Goal: Task Accomplishment & Management: Complete application form

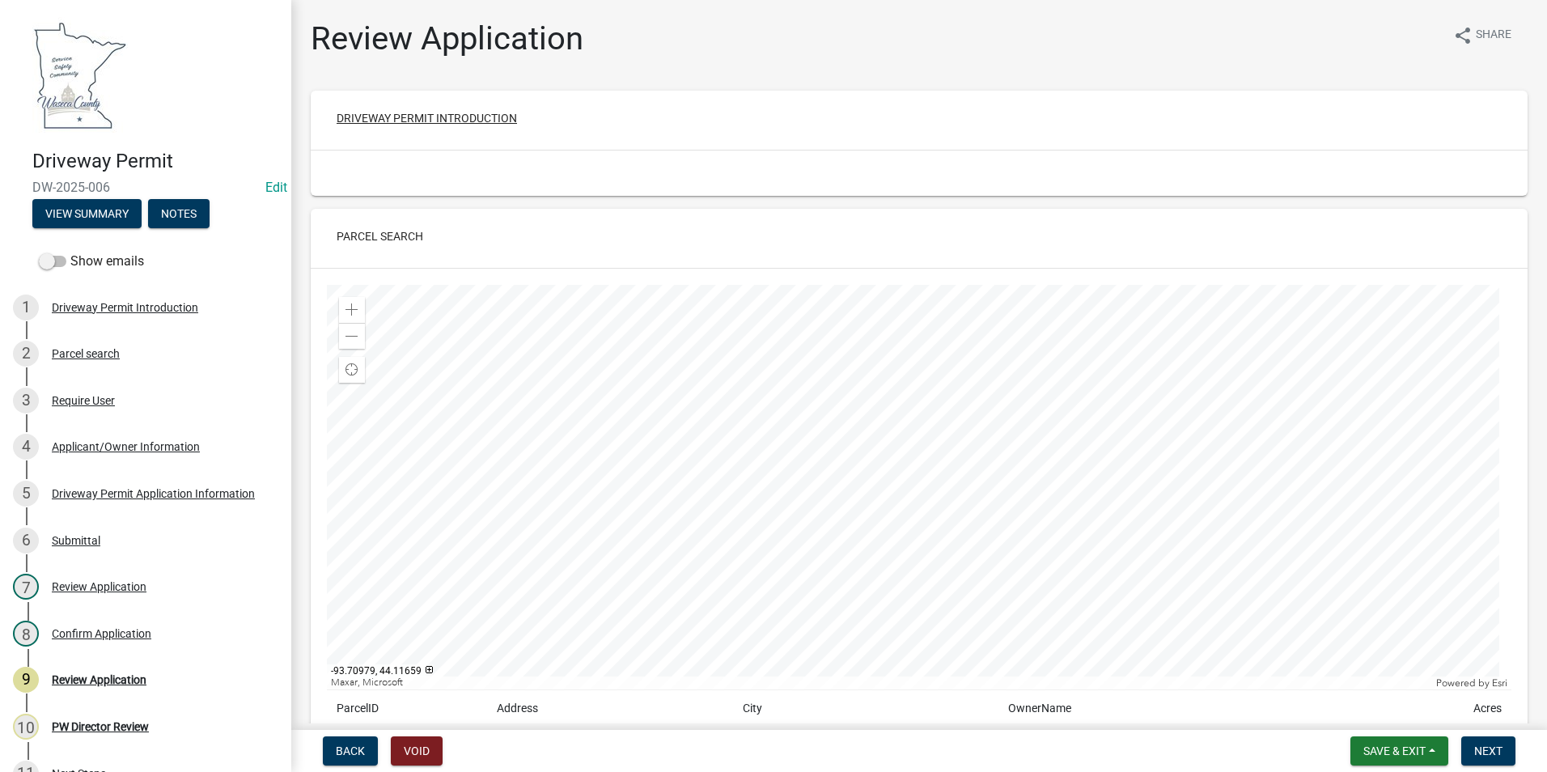
click at [460, 116] on button "Driveway Permit Introduction" at bounding box center [427, 118] width 206 height 29
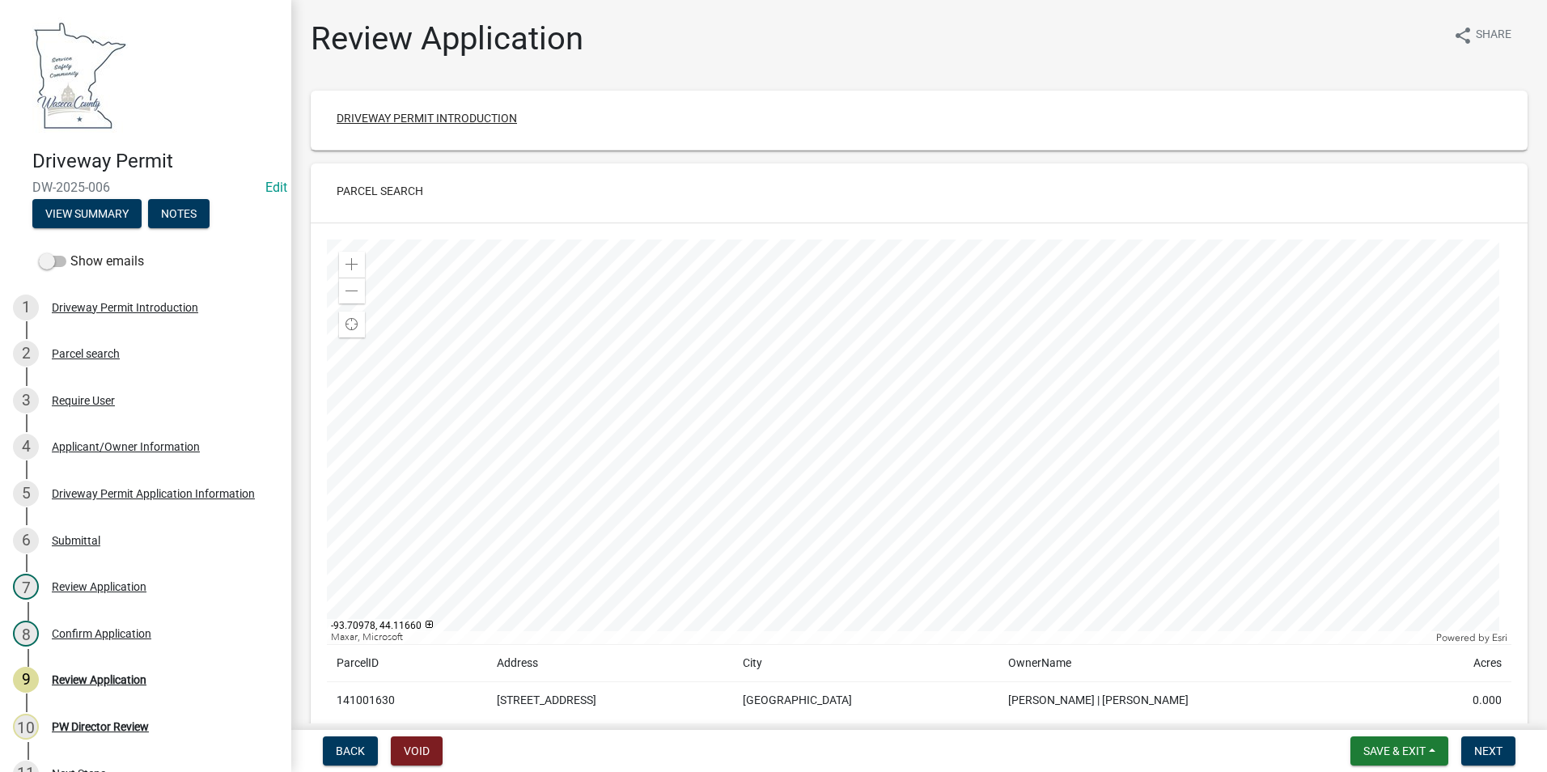
click at [466, 117] on button "Driveway Permit Introduction" at bounding box center [427, 118] width 206 height 29
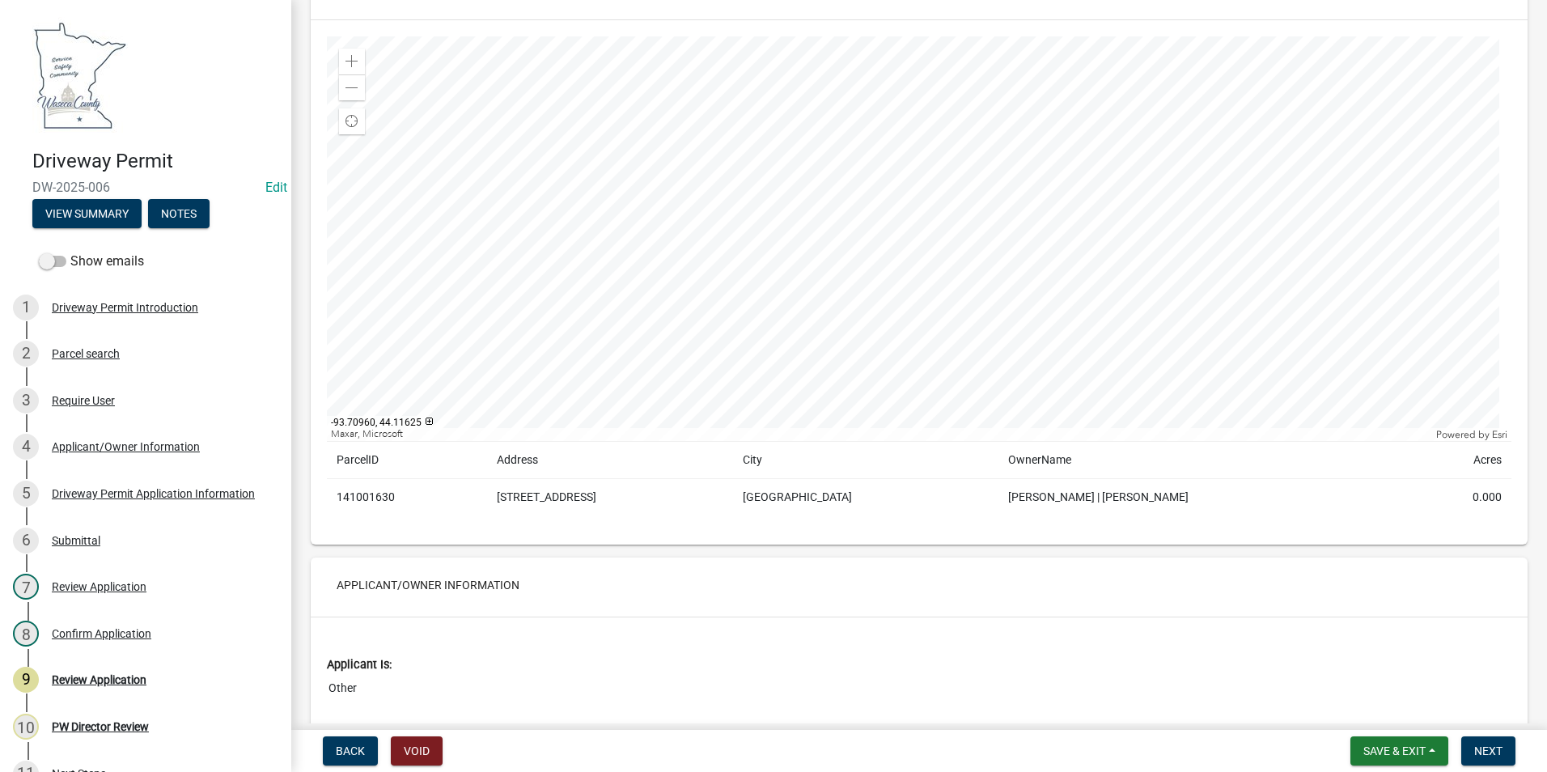
scroll to position [485, 0]
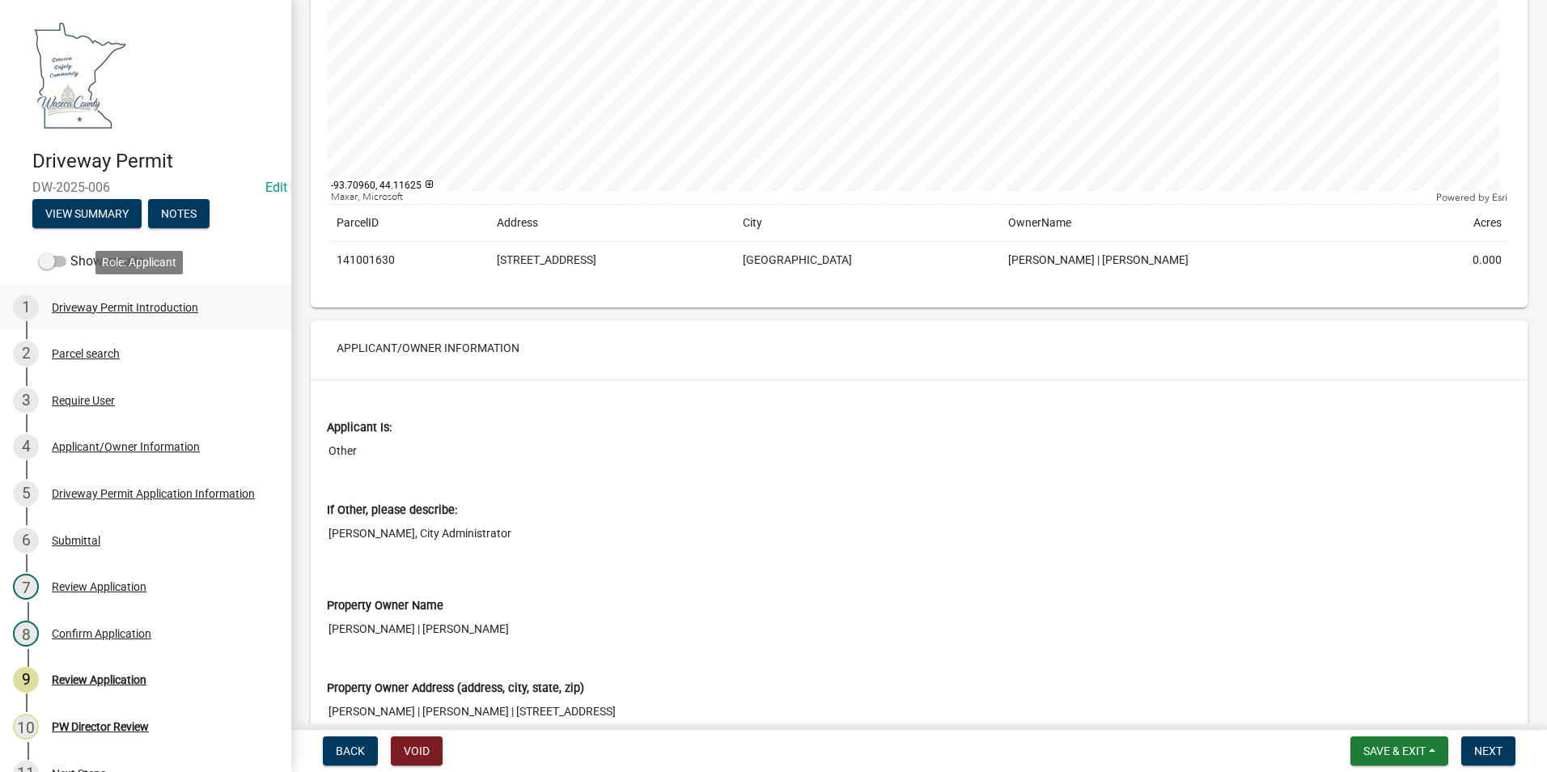
click at [133, 306] on div "Driveway Permit Introduction" at bounding box center [125, 307] width 146 height 11
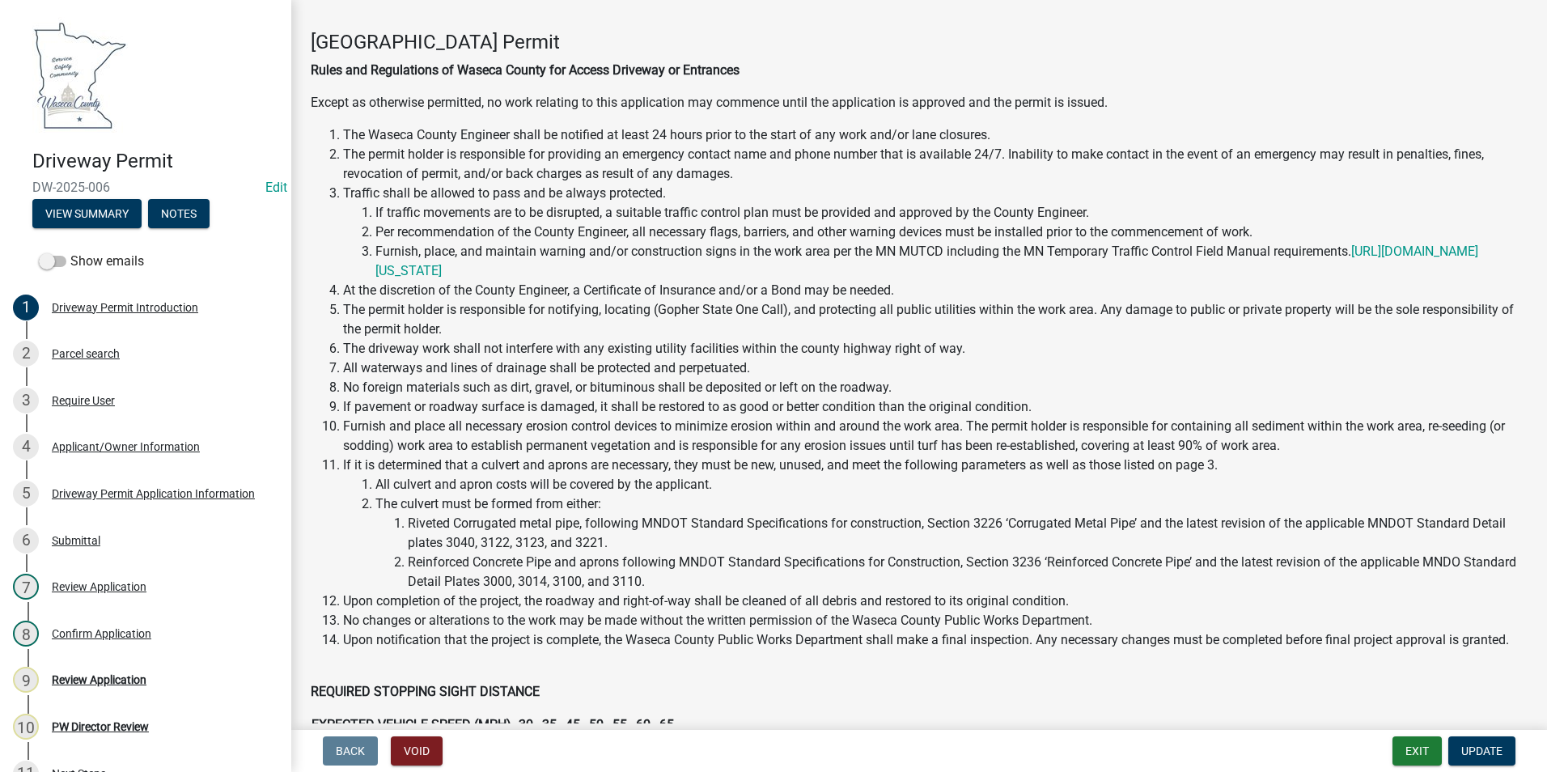
scroll to position [0, 0]
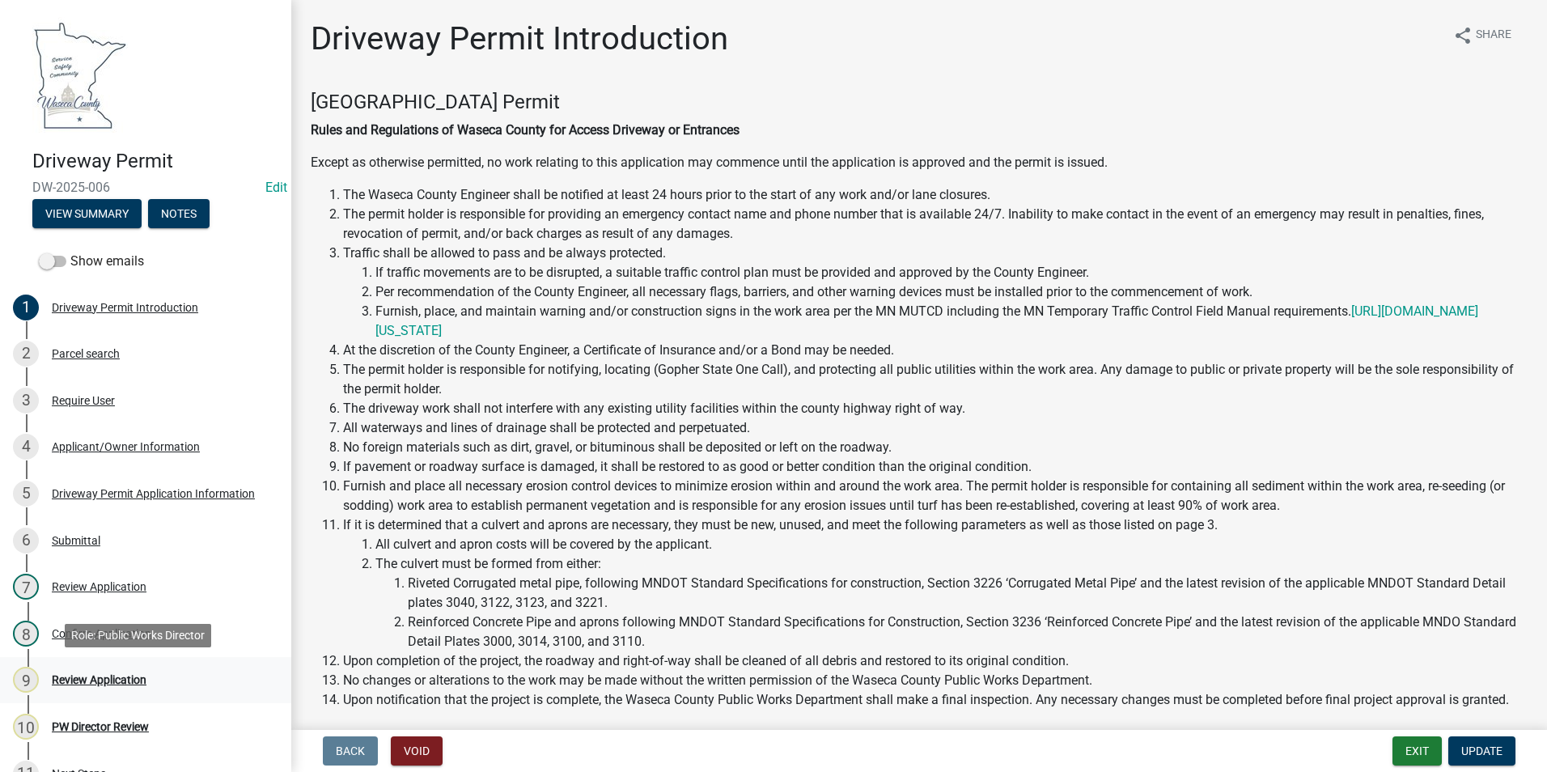
click at [119, 677] on div "Review Application" at bounding box center [99, 679] width 95 height 11
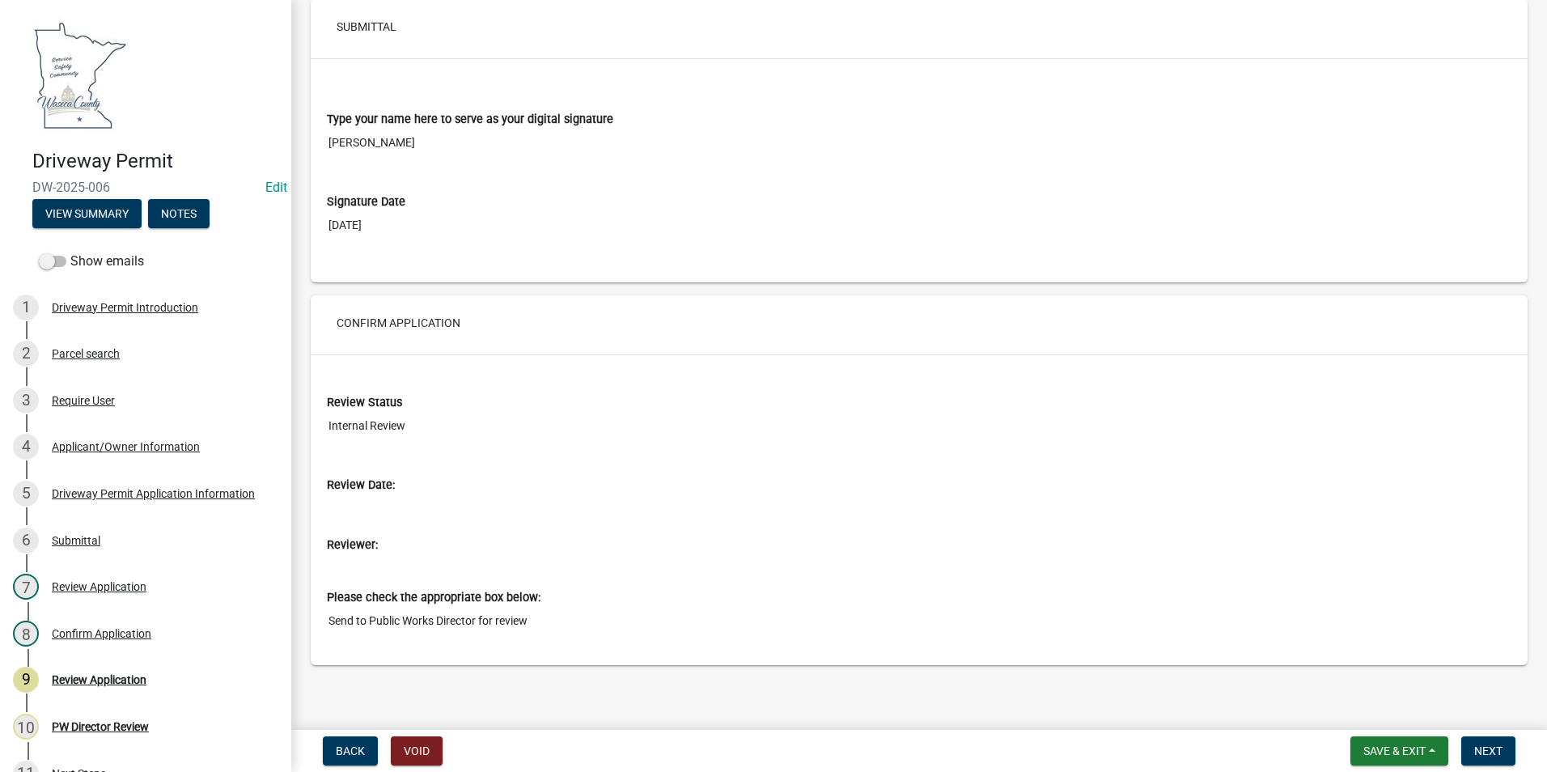
scroll to position [4123, 0]
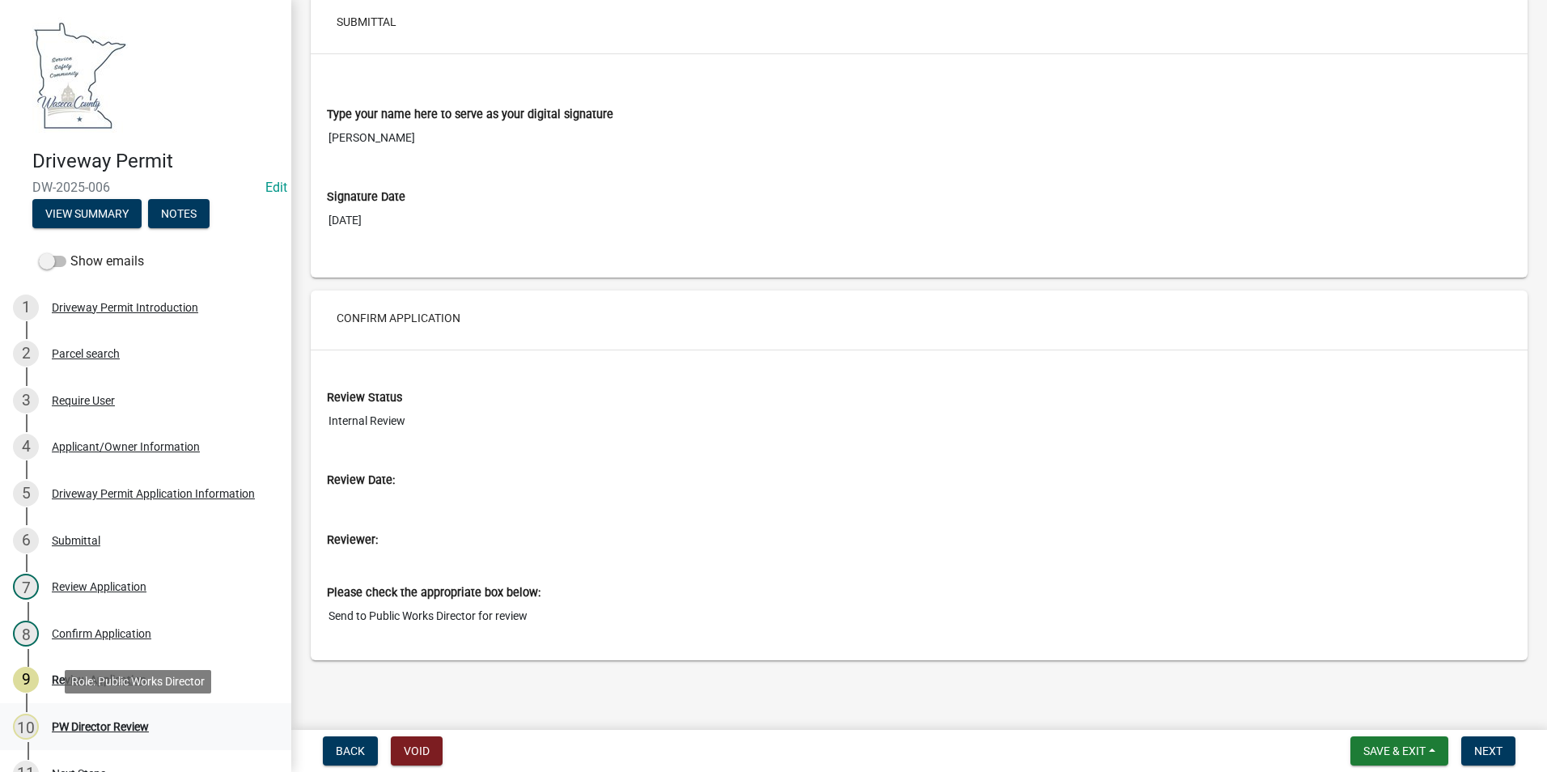
click at [130, 727] on div "PW Director Review" at bounding box center [100, 726] width 97 height 11
click at [89, 722] on div "PW Director Review" at bounding box center [100, 726] width 97 height 11
click at [421, 316] on button "Confirm Application" at bounding box center [399, 317] width 150 height 29
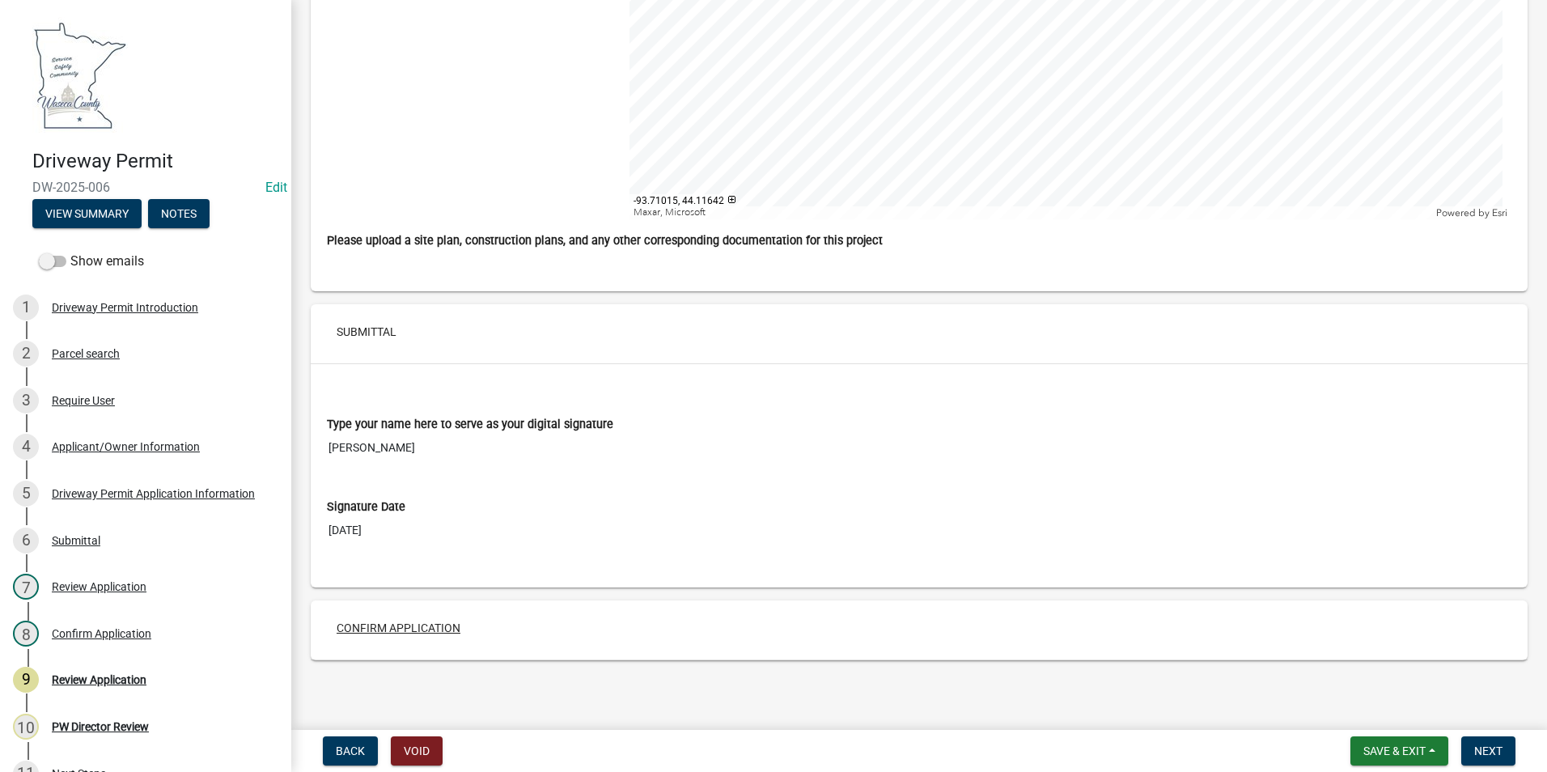
scroll to position [3813, 0]
click at [445, 625] on button "Confirm Application" at bounding box center [399, 627] width 150 height 29
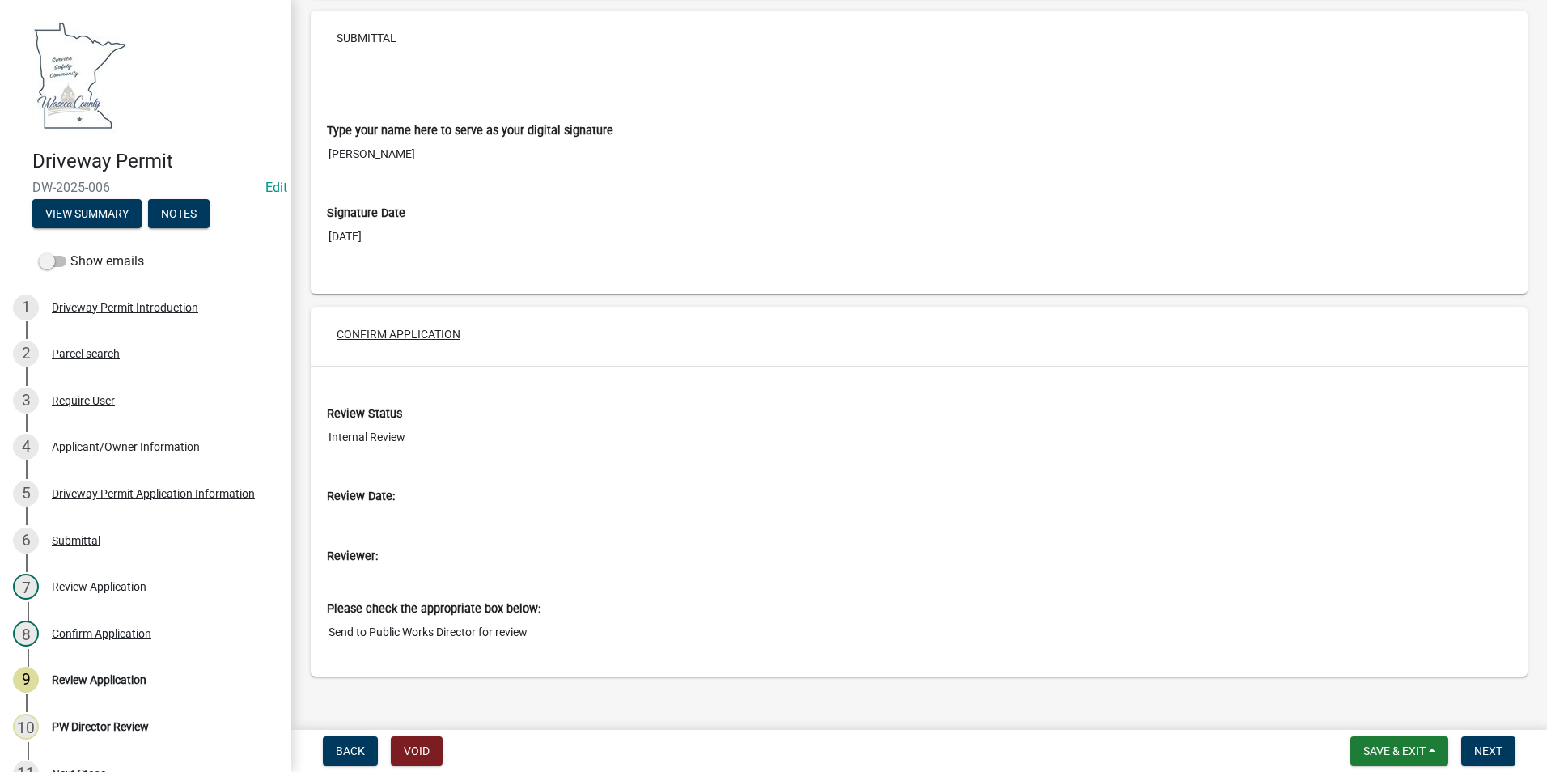
scroll to position [4123, 0]
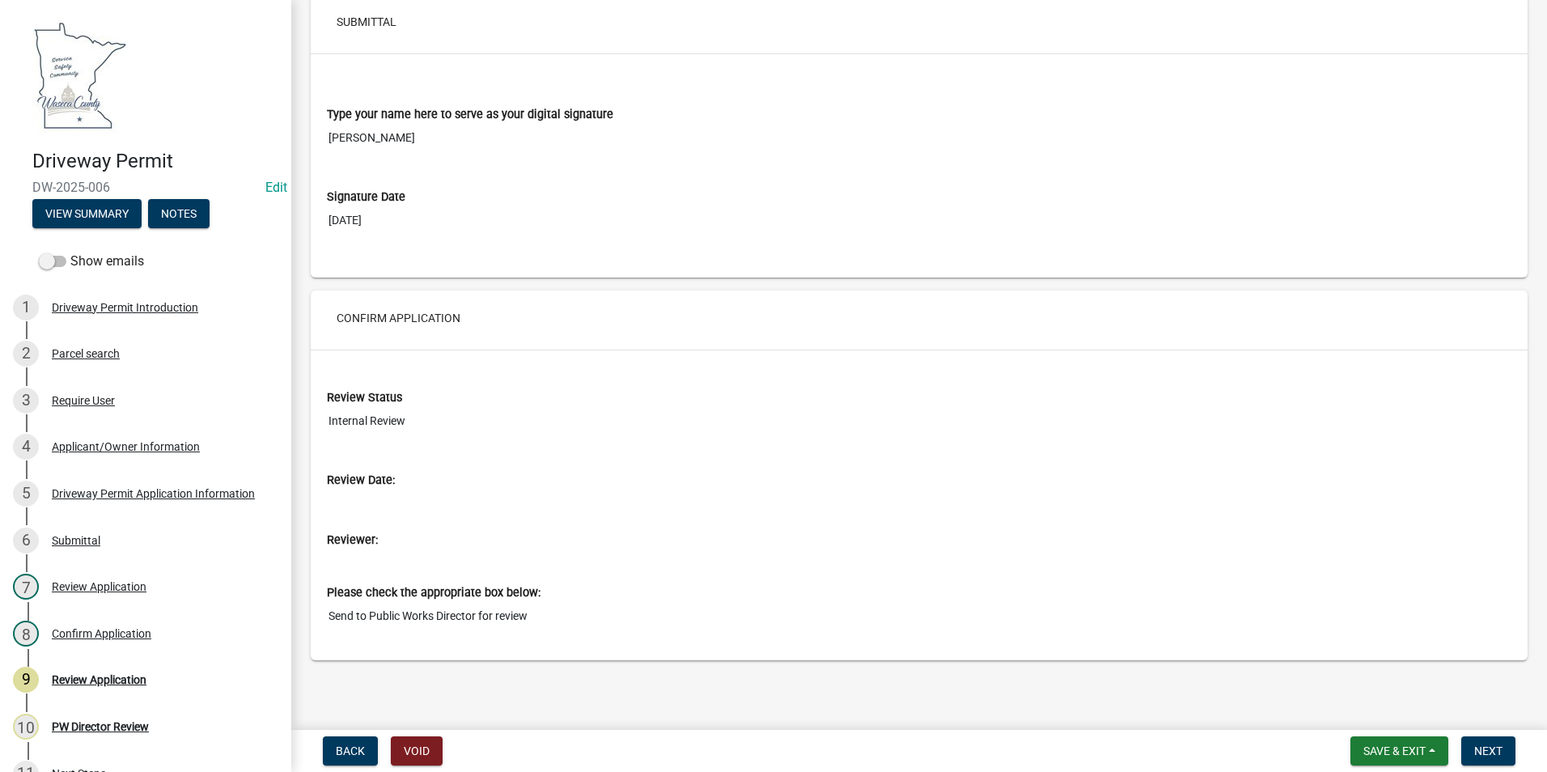
click at [408, 517] on input "Review Date:" at bounding box center [919, 504] width 1184 height 30
click at [549, 498] on input "Review Date:" at bounding box center [919, 504] width 1184 height 30
click at [1500, 748] on span "Next" at bounding box center [1488, 750] width 28 height 13
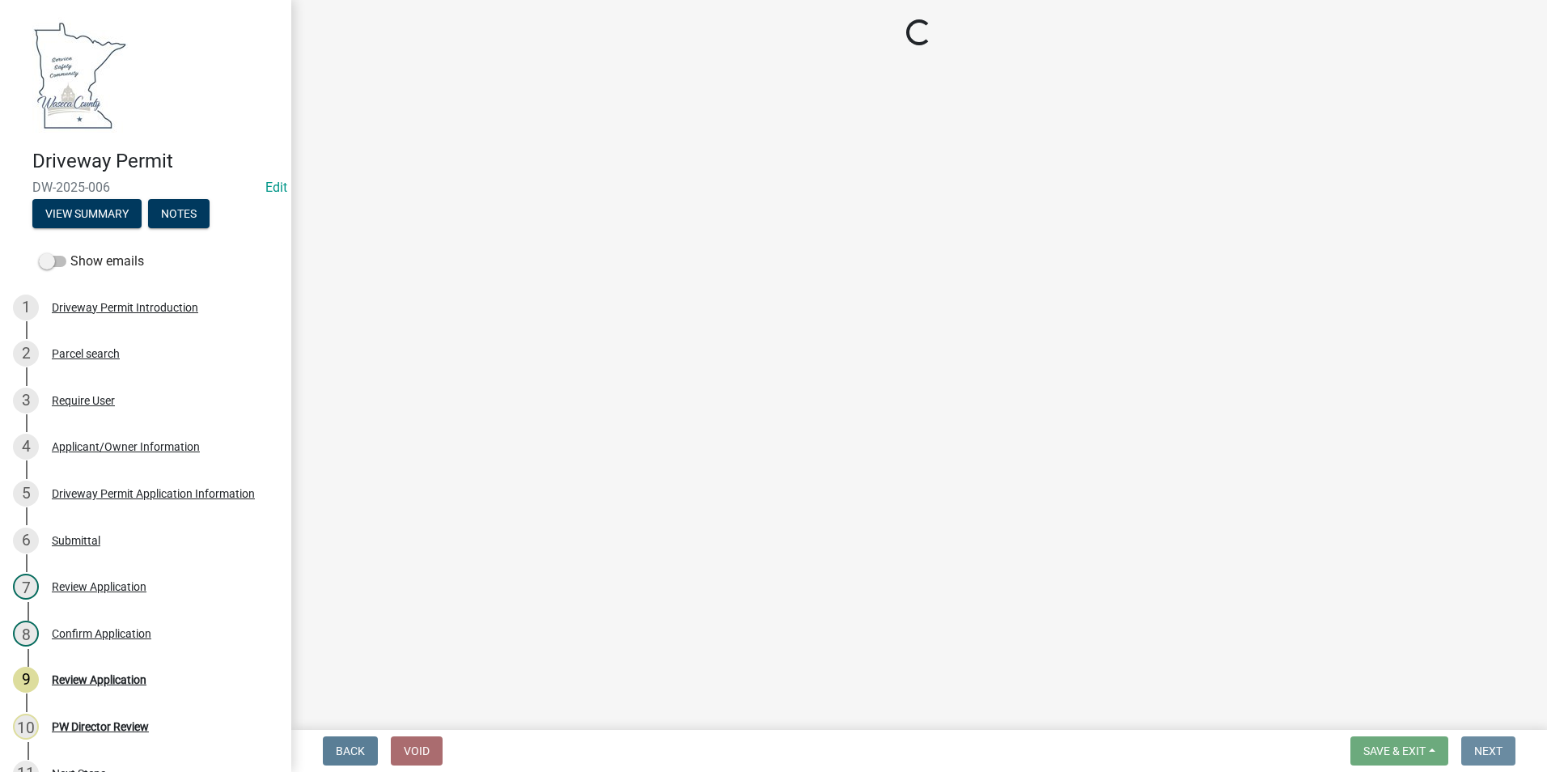
scroll to position [0, 0]
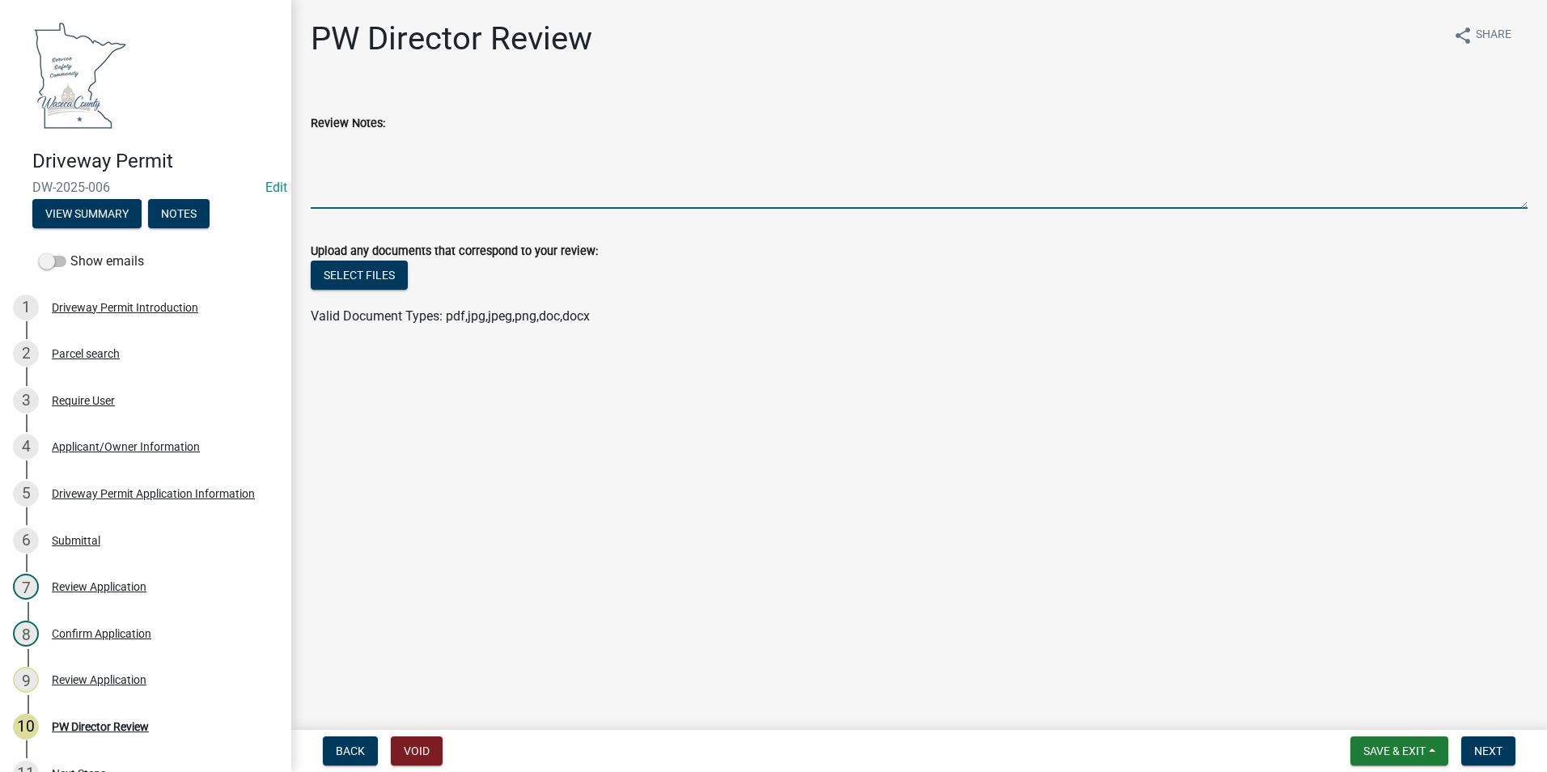
click at [411, 133] on textarea "Review Notes:" at bounding box center [919, 171] width 1217 height 76
type textarea "w"
type textarea "W"
type textarea "Curb cut width shall not exceed 30' or encroach beyond the west property line."
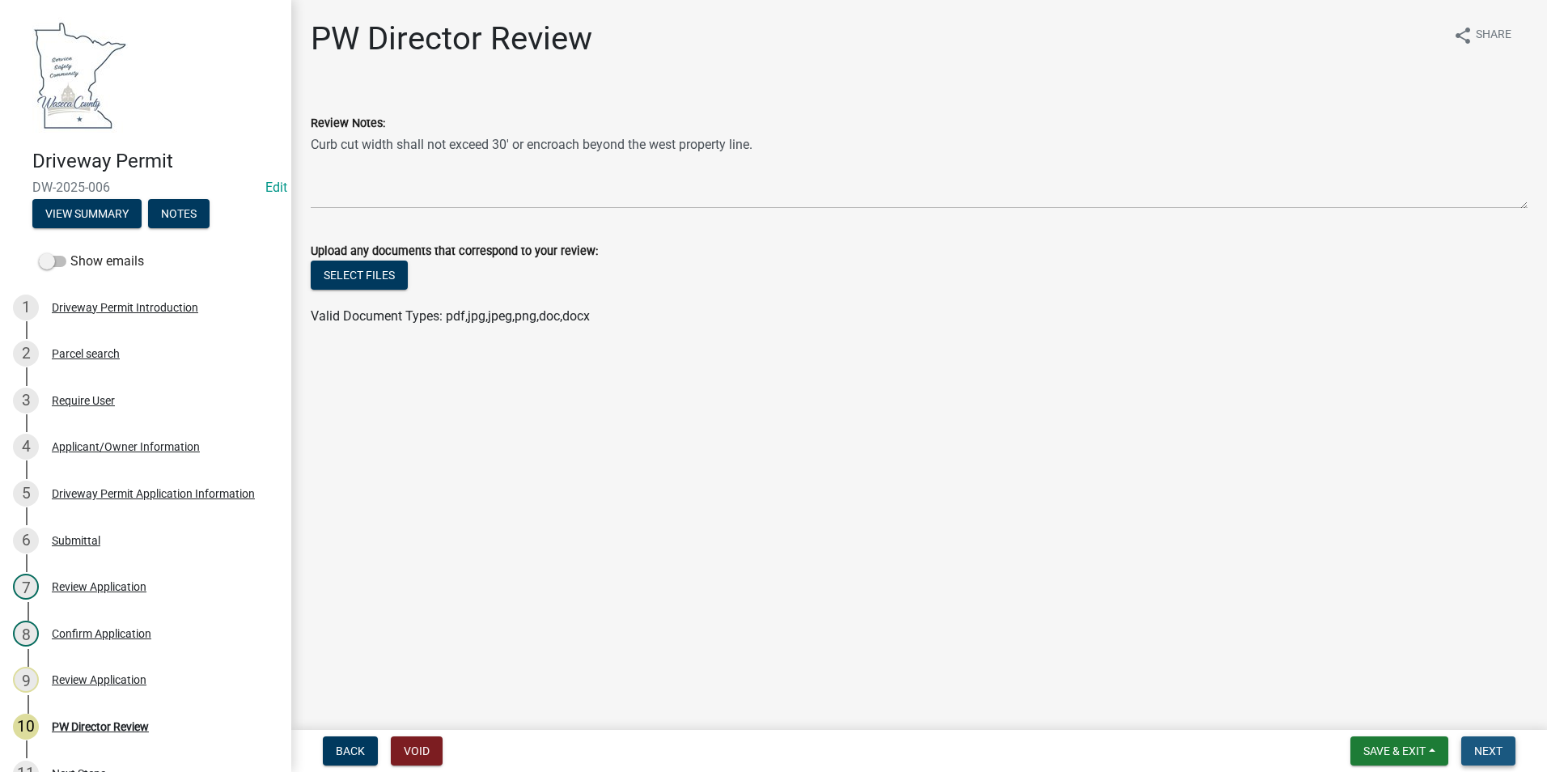
click at [1489, 752] on span "Next" at bounding box center [1488, 750] width 28 height 13
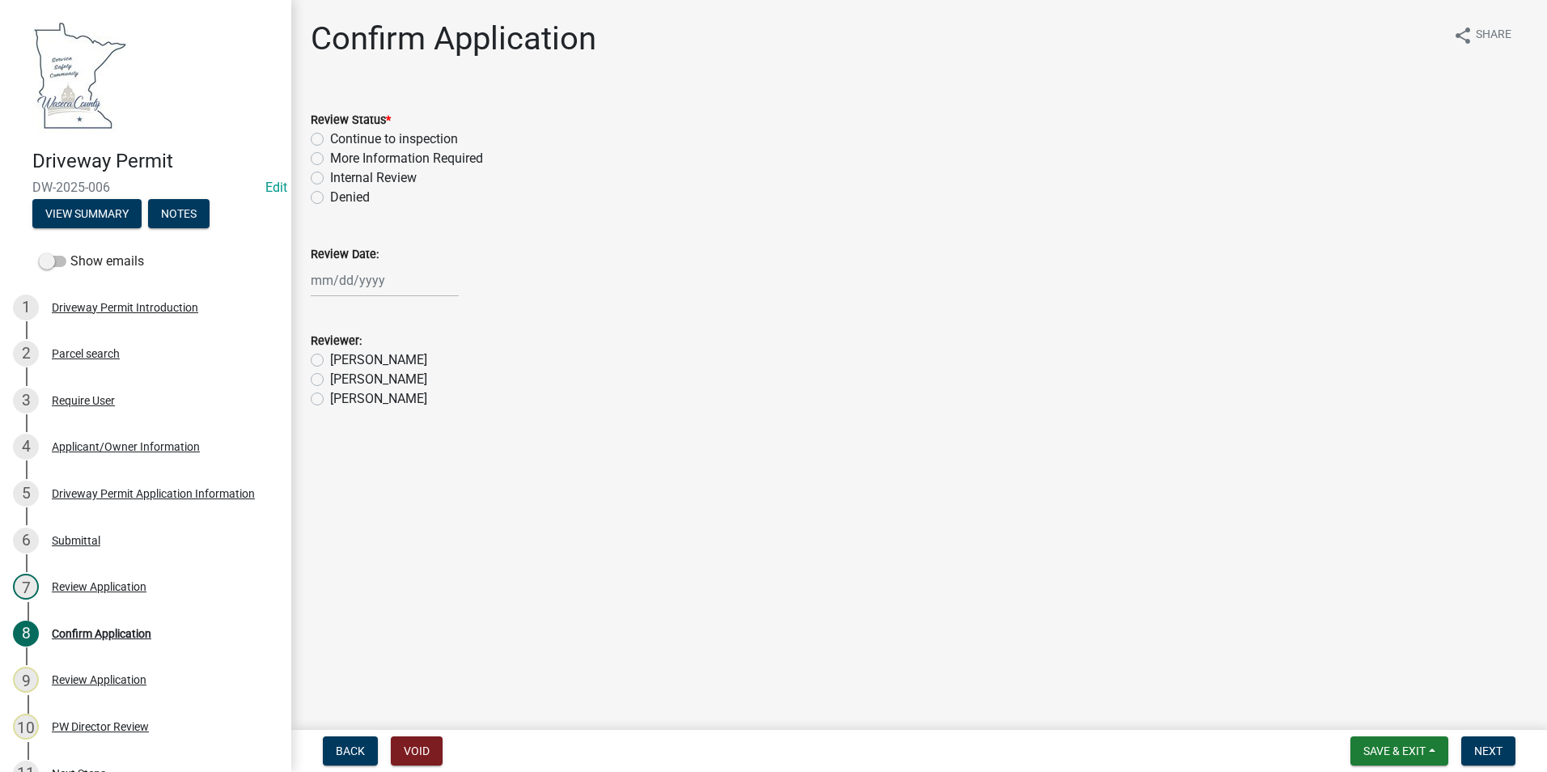
click at [330, 135] on label "Continue to inspection" at bounding box center [394, 138] width 128 height 19
click at [330, 135] on input "Continue to inspection" at bounding box center [335, 134] width 11 height 11
radio input "true"
click at [345, 285] on div at bounding box center [385, 280] width 148 height 33
select select "8"
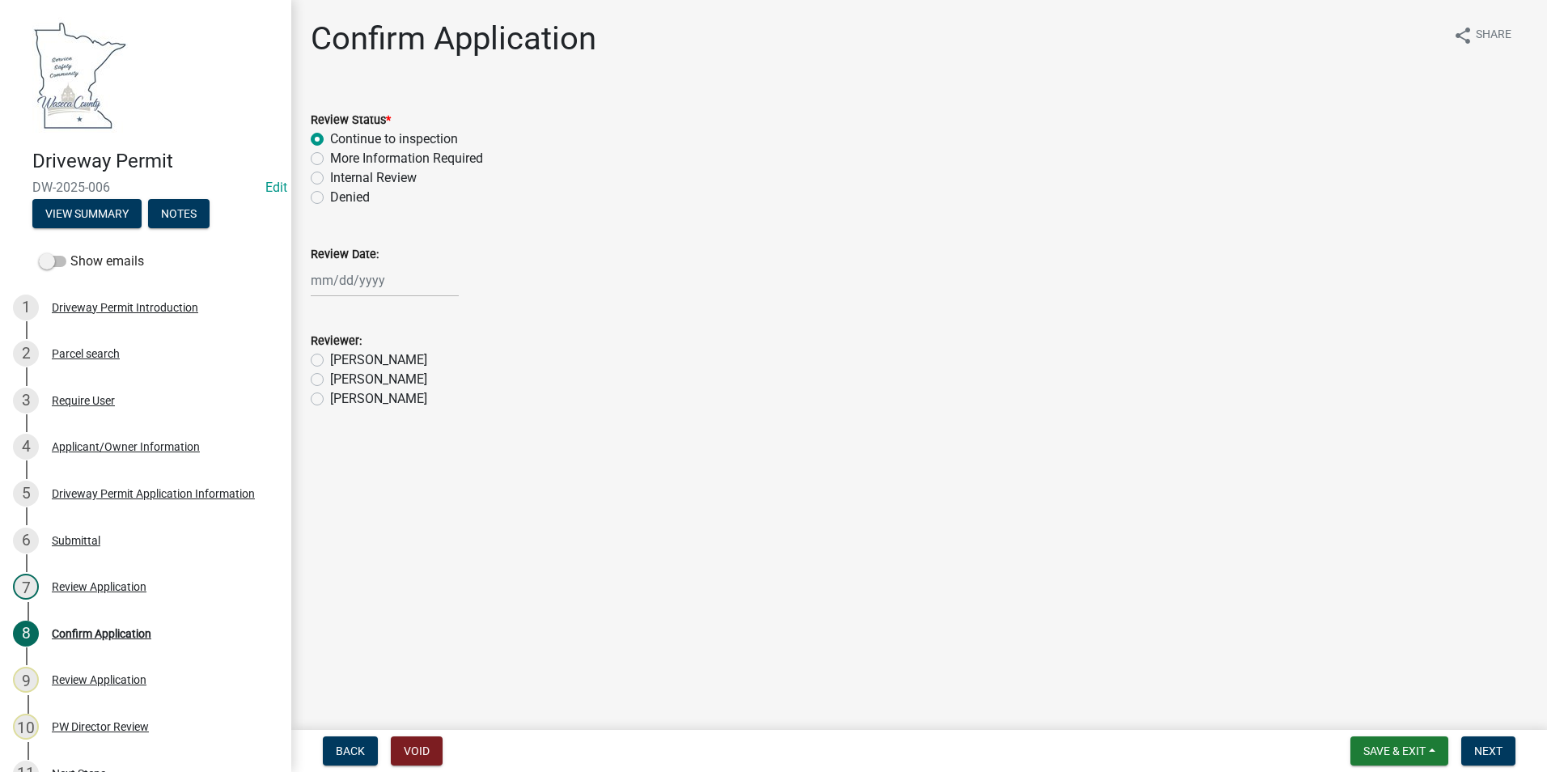
select select "2025"
click at [383, 420] on div "13" at bounding box center [379, 418] width 26 height 26
type input "[DATE]"
click at [344, 361] on label "[PERSON_NAME]" at bounding box center [378, 359] width 97 height 19
click at [341, 361] on input "[PERSON_NAME]" at bounding box center [335, 355] width 11 height 11
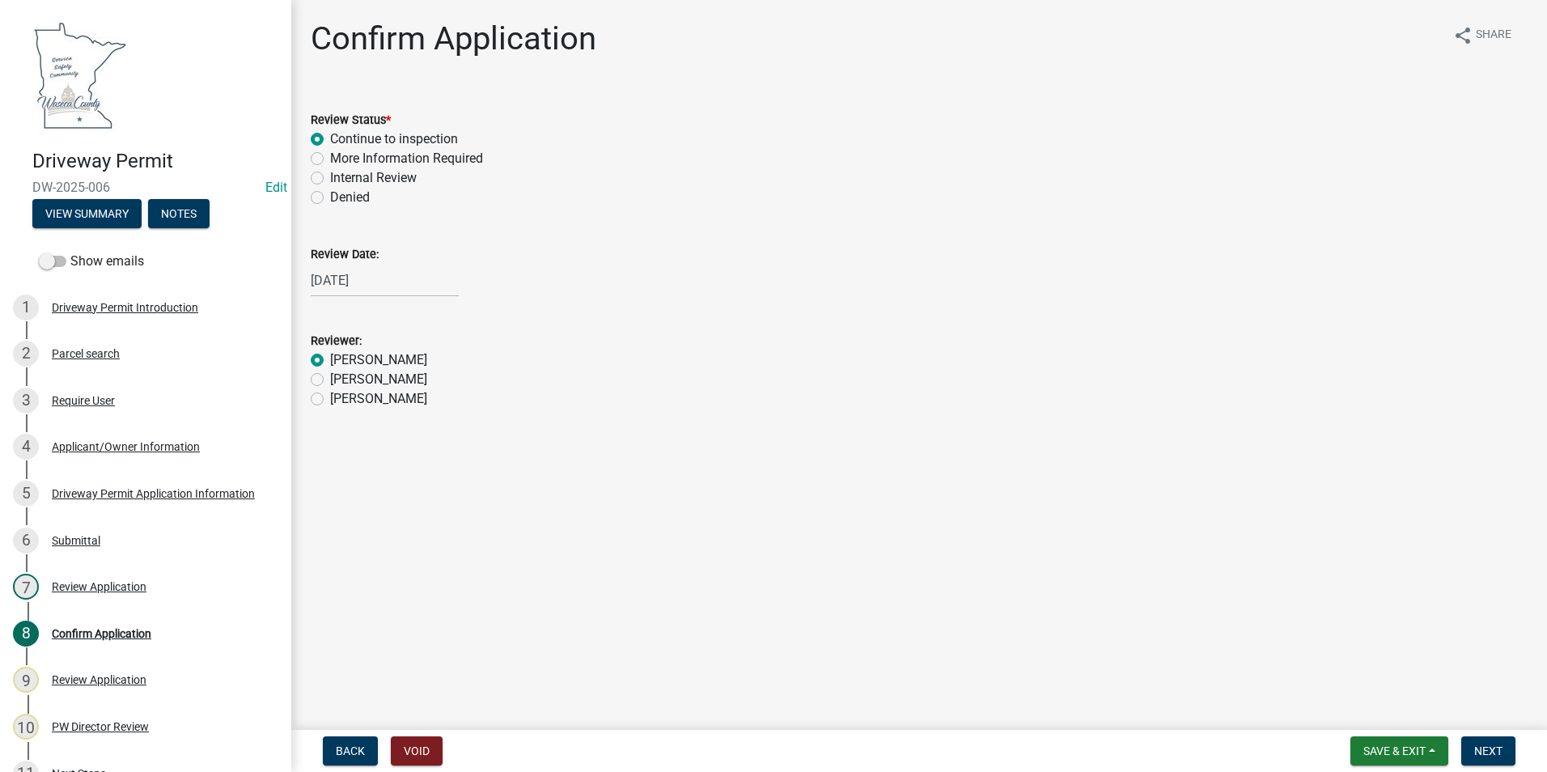
radio input "true"
click at [1501, 752] on span "Next" at bounding box center [1488, 750] width 28 height 13
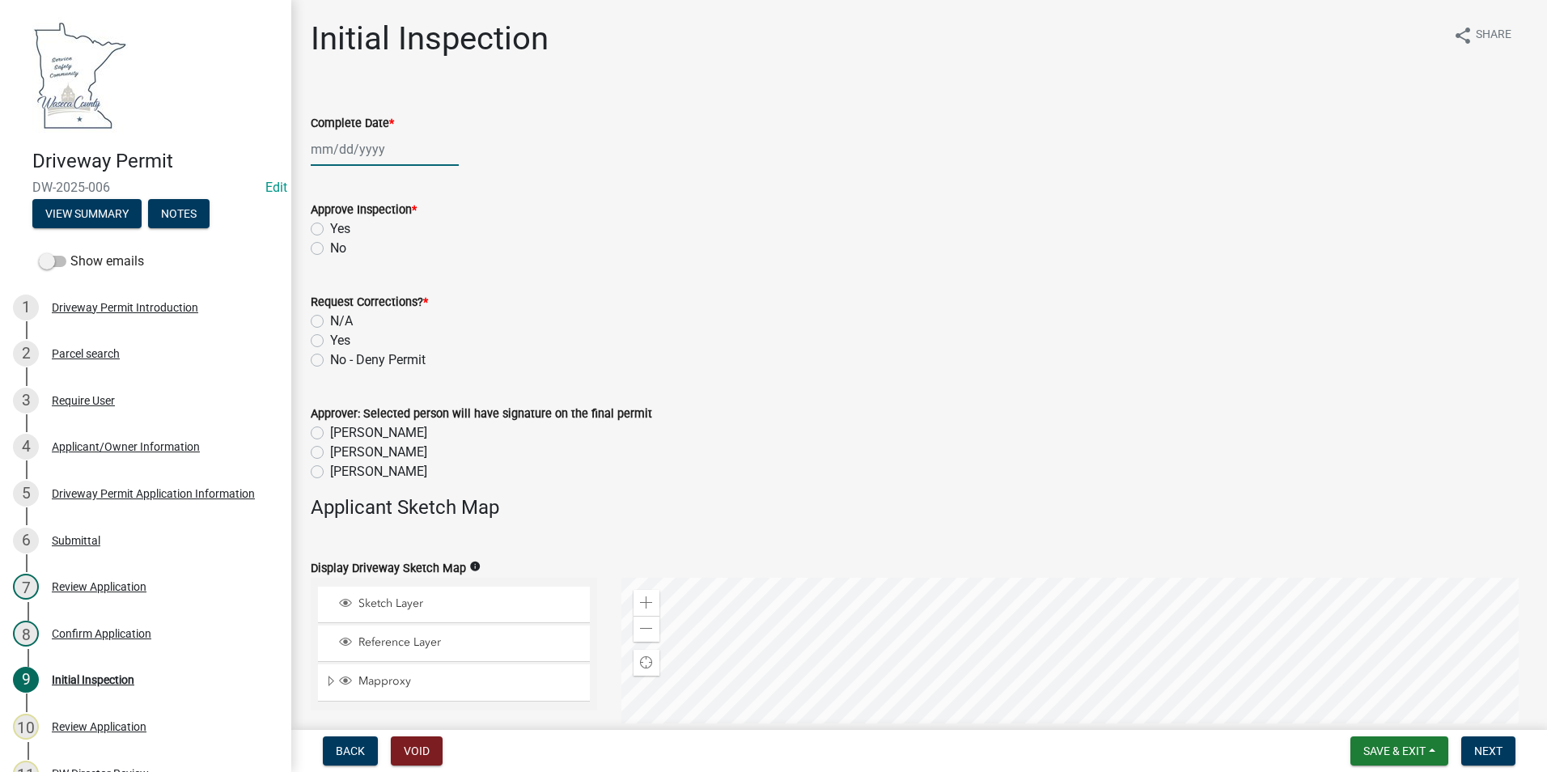
click at [370, 149] on div at bounding box center [385, 149] width 148 height 33
select select "8"
select select "2025"
click at [375, 284] on div "13" at bounding box center [379, 287] width 26 height 26
type input "[DATE]"
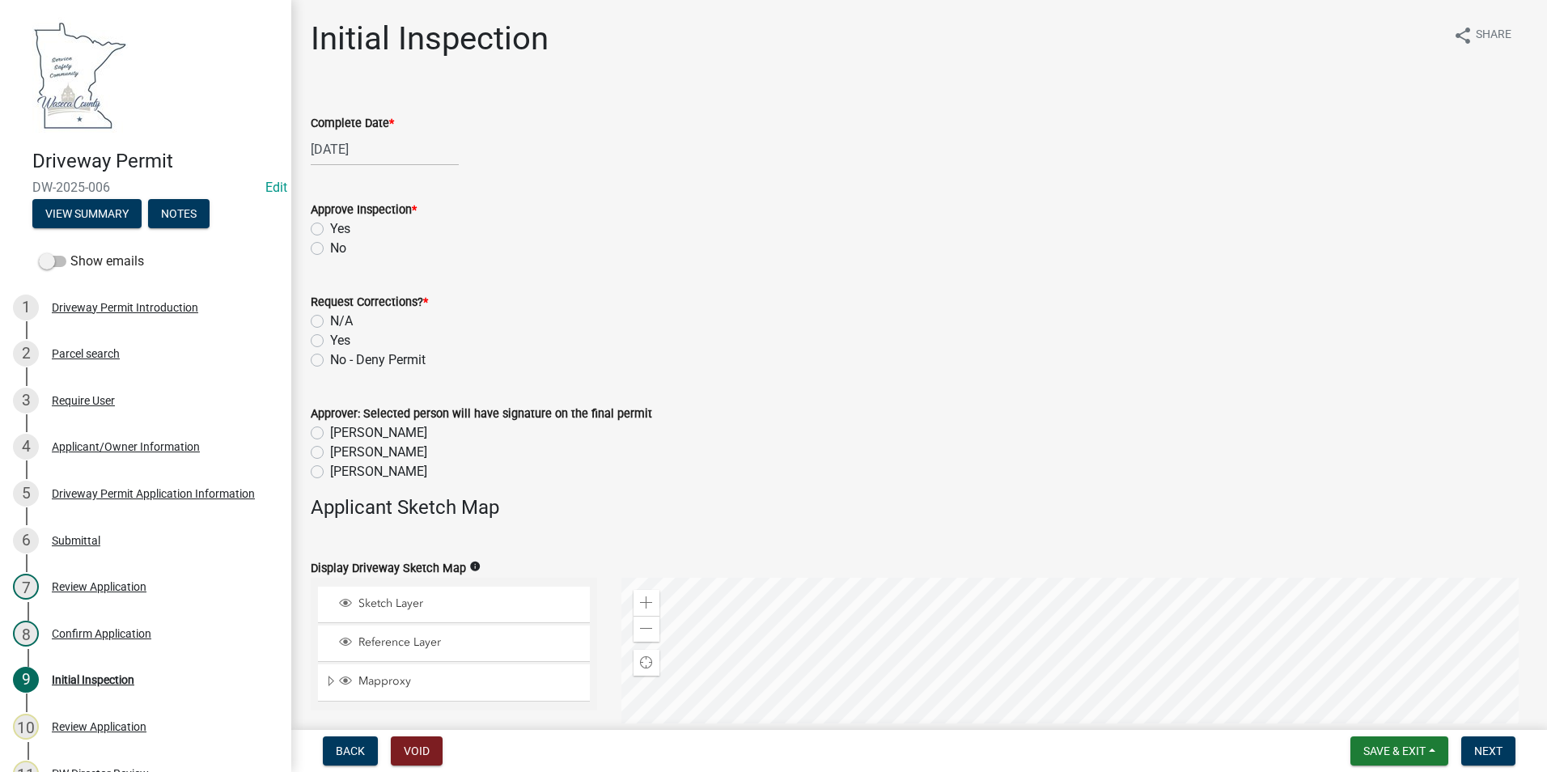
click at [328, 229] on div "Yes" at bounding box center [919, 228] width 1217 height 19
click at [330, 223] on label "Yes" at bounding box center [340, 228] width 20 height 19
click at [330, 223] on input "Yes" at bounding box center [335, 224] width 11 height 11
radio input "true"
click at [330, 320] on label "N/A" at bounding box center [341, 320] width 23 height 19
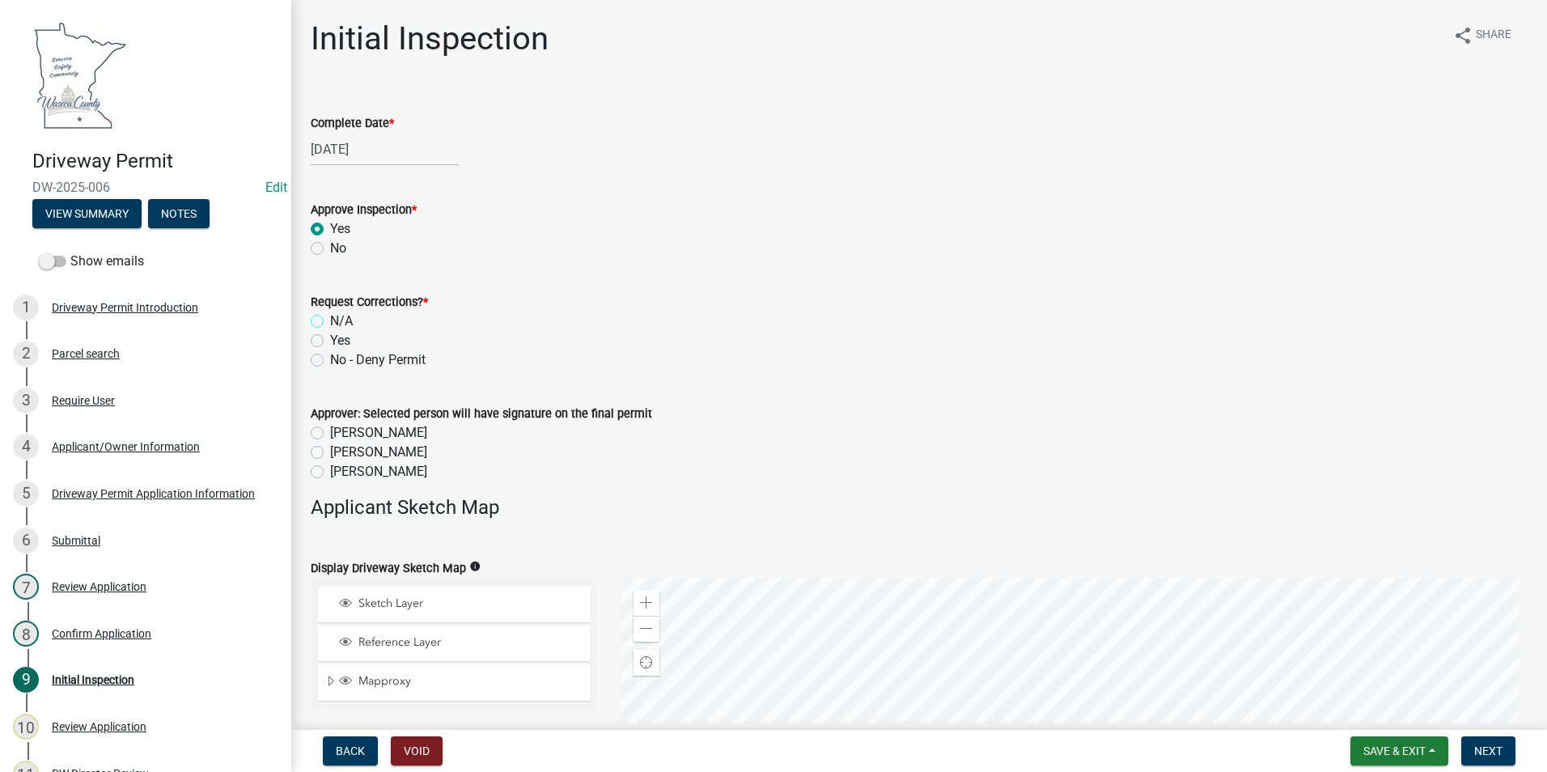
click at [330, 320] on input "N/A" at bounding box center [335, 316] width 11 height 11
radio input "true"
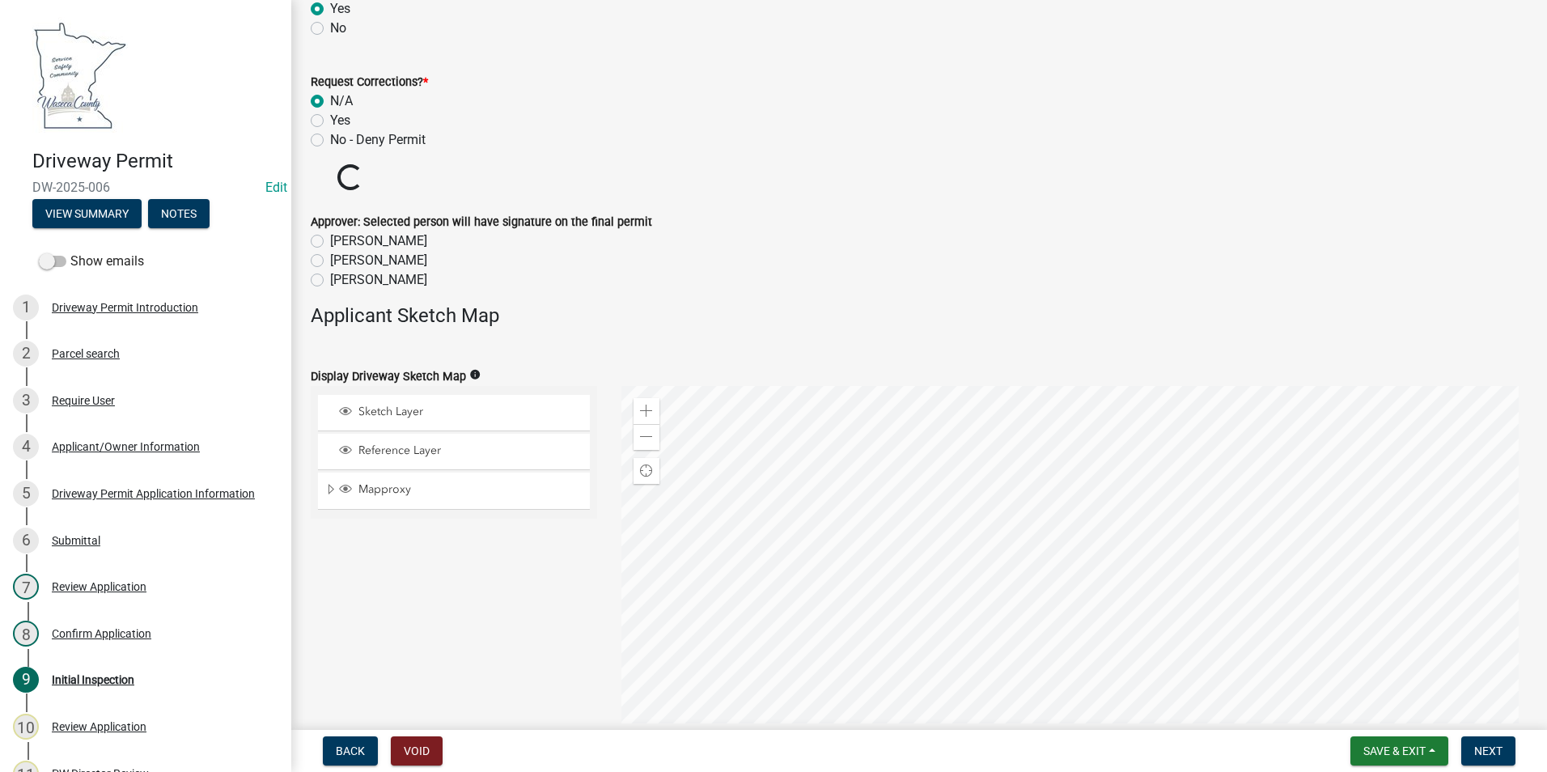
scroll to position [243, 0]
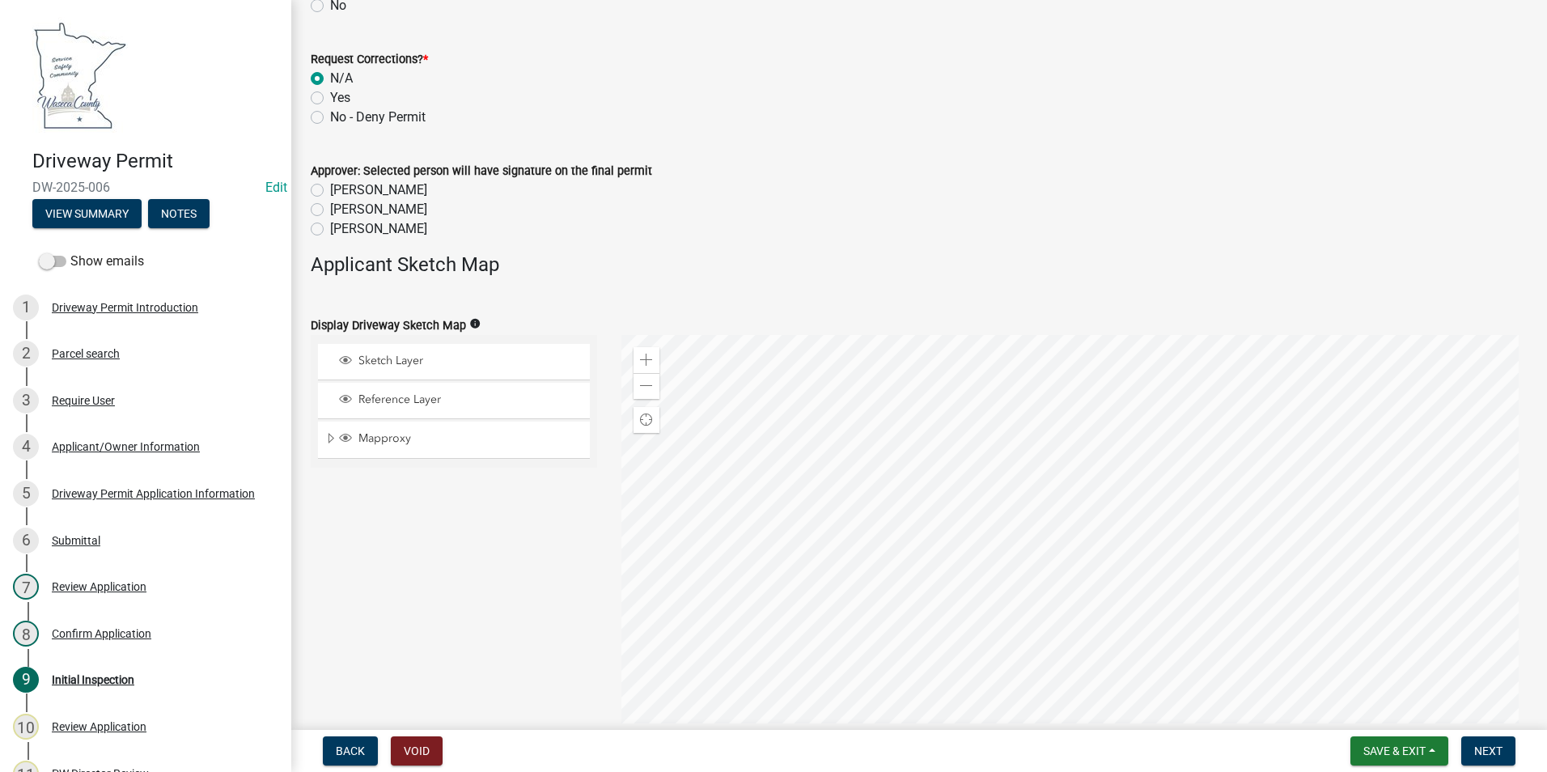
click at [330, 190] on label "[PERSON_NAME]" at bounding box center [378, 189] width 97 height 19
click at [330, 190] on input "[PERSON_NAME]" at bounding box center [335, 185] width 11 height 11
radio input "true"
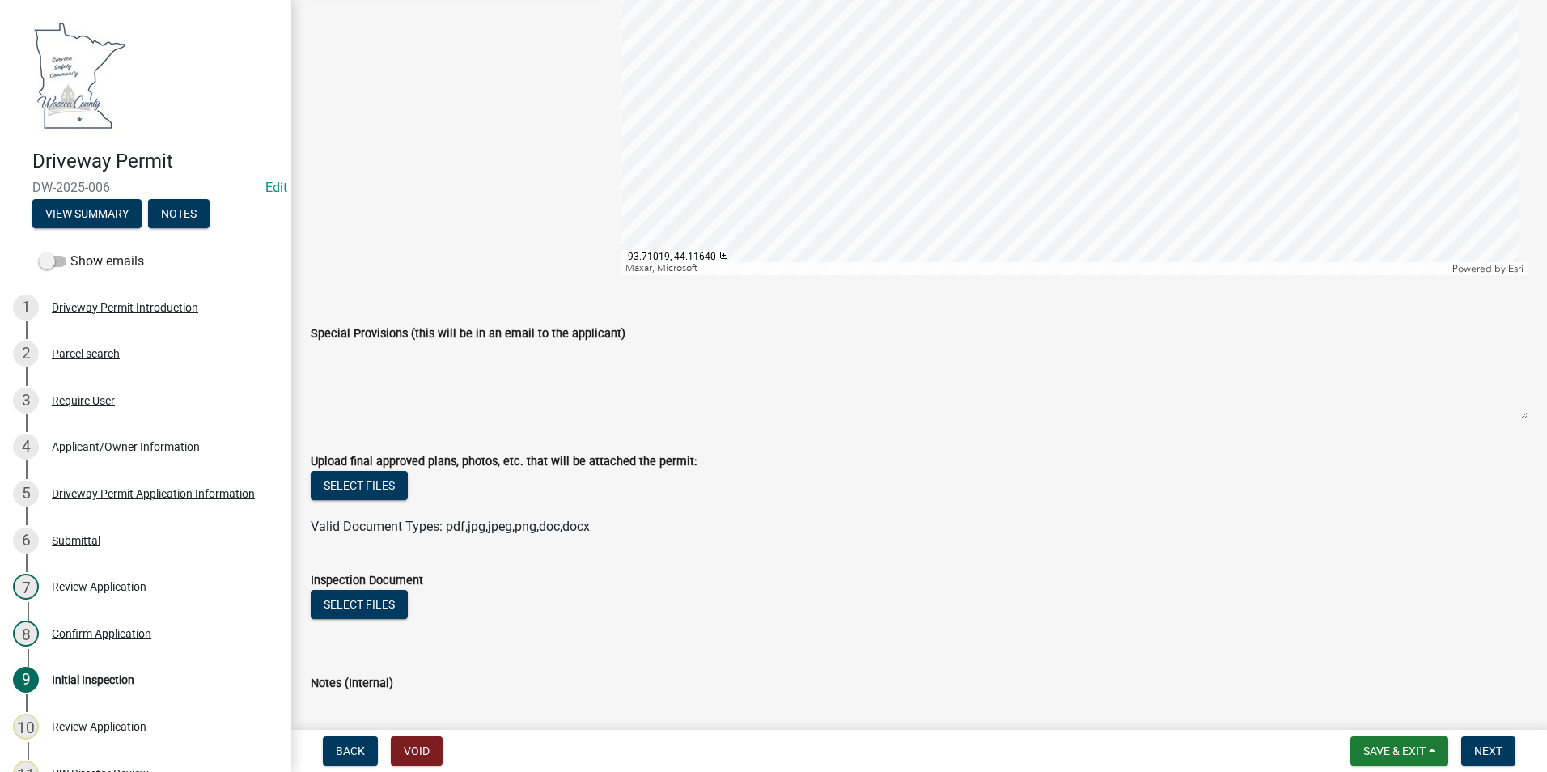
scroll to position [728, 0]
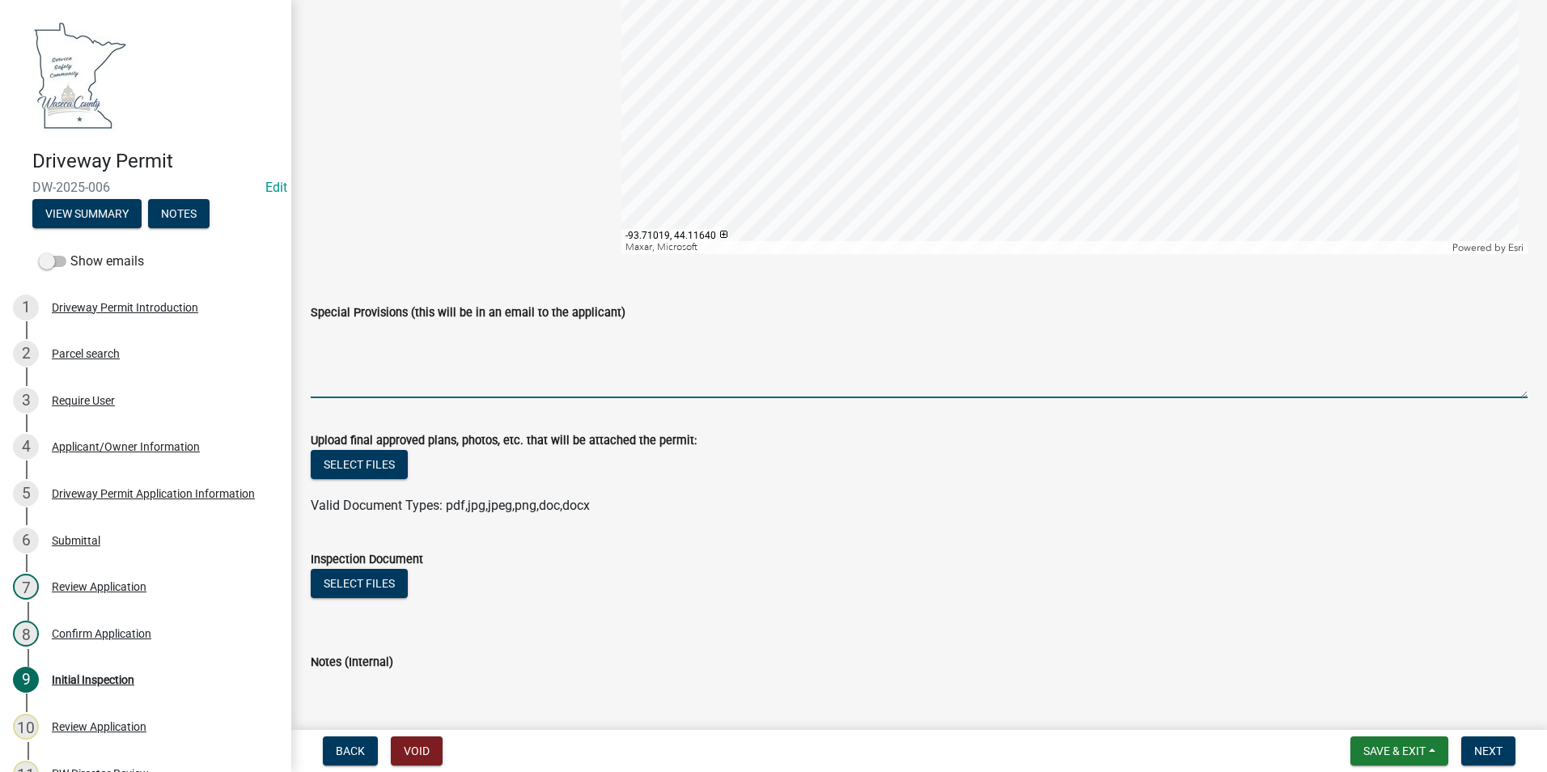
click at [481, 348] on textarea "Special Provisions (this will be in an email to the applicant)" at bounding box center [919, 360] width 1217 height 76
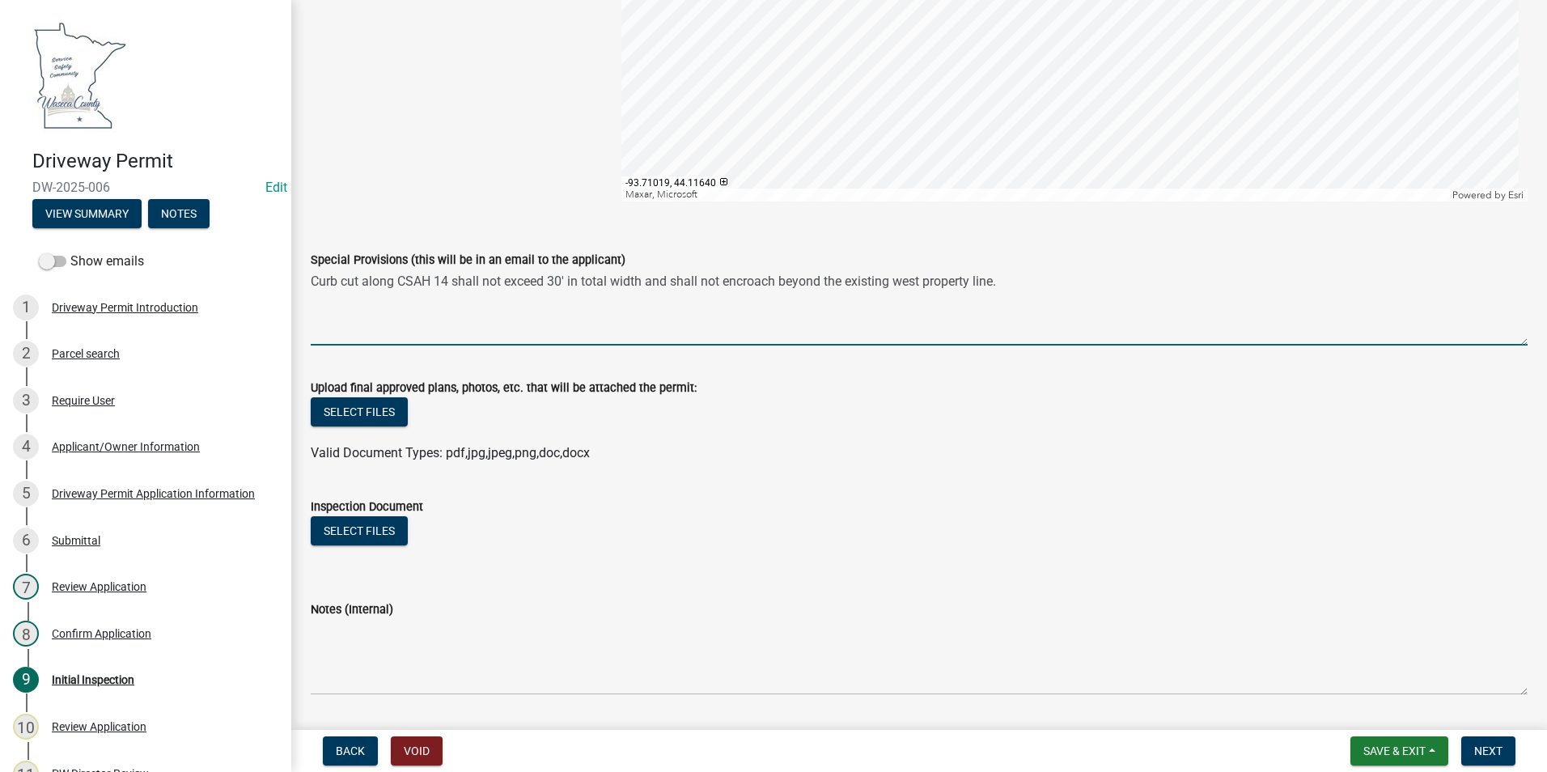
scroll to position [828, 0]
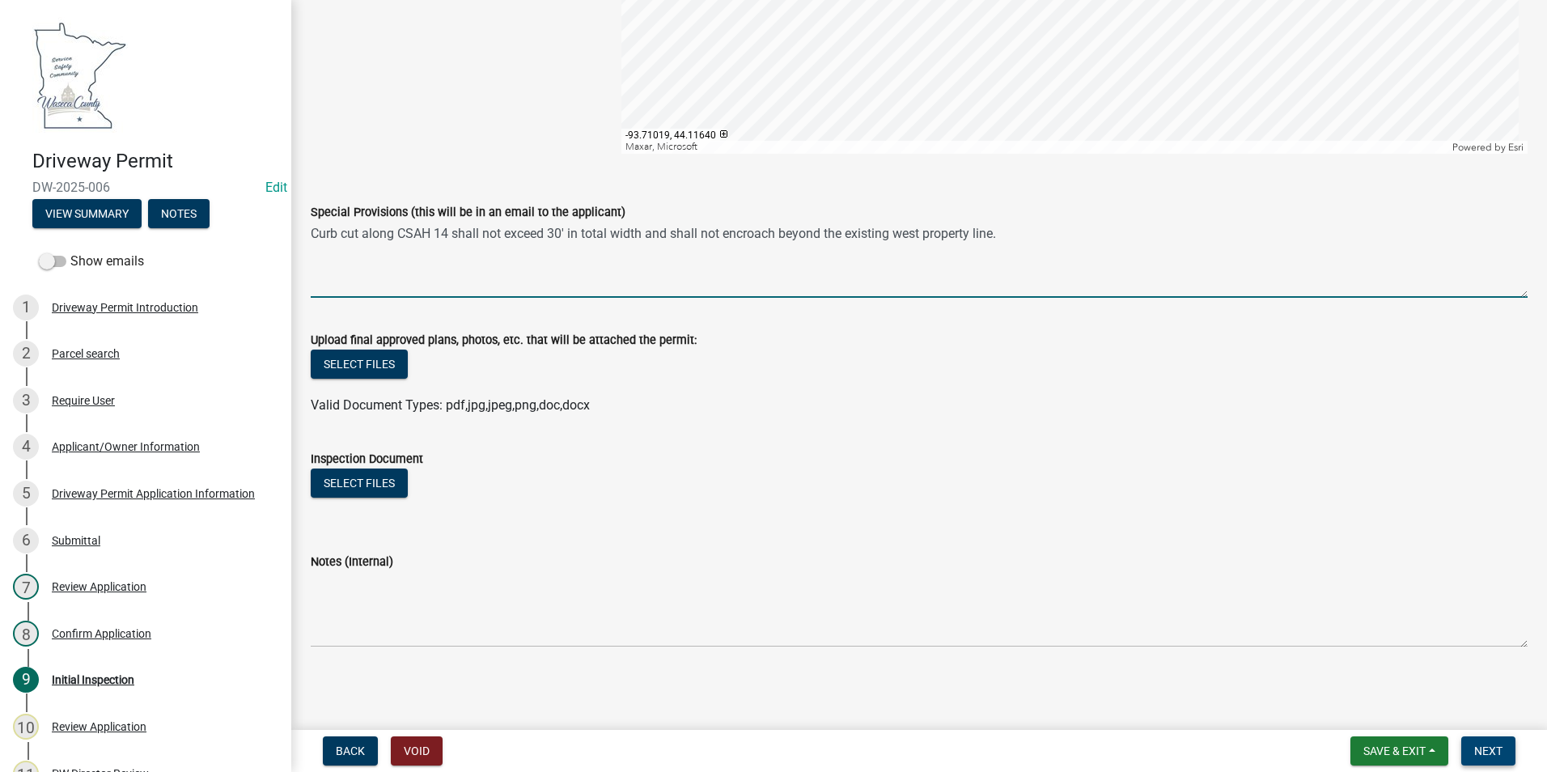
type textarea "Curb cut along CSAH 14 shall not exceed 30' in total width and shall not encroa…"
click at [1497, 756] on span "Next" at bounding box center [1488, 750] width 28 height 13
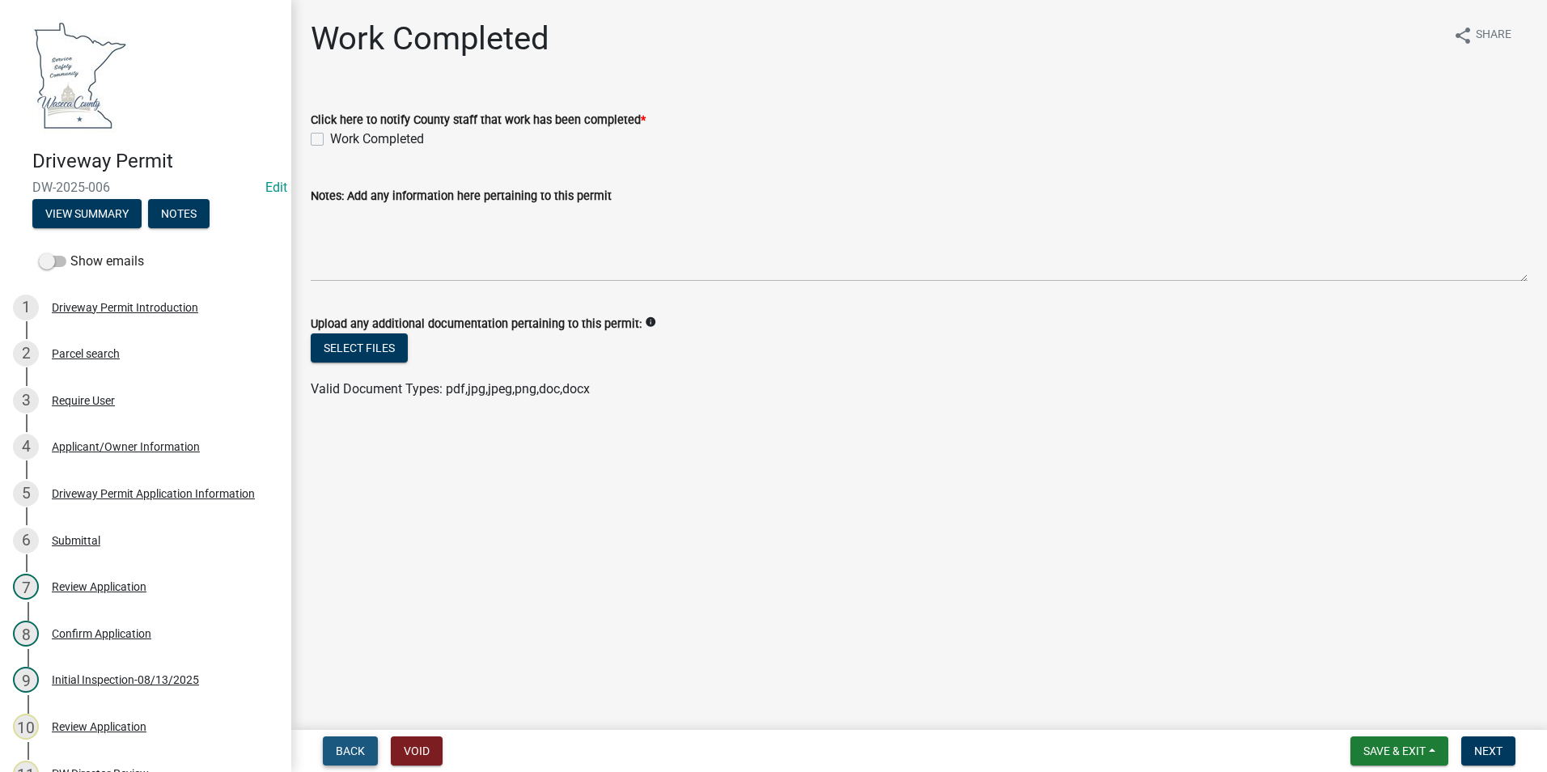
click at [341, 754] on span "Back" at bounding box center [350, 750] width 29 height 13
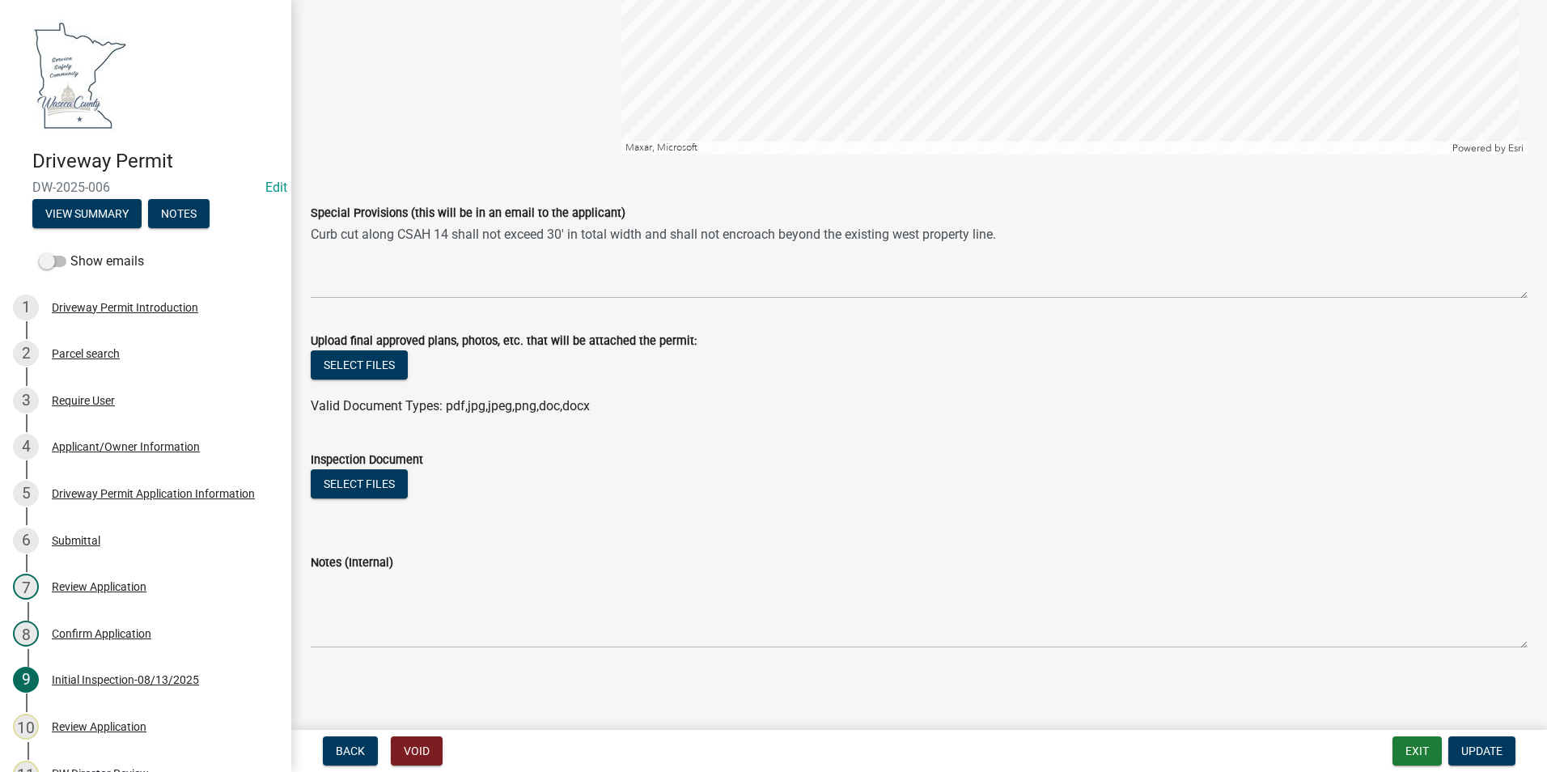
scroll to position [828, 0]
click at [1502, 750] on button "Update" at bounding box center [1481, 750] width 67 height 29
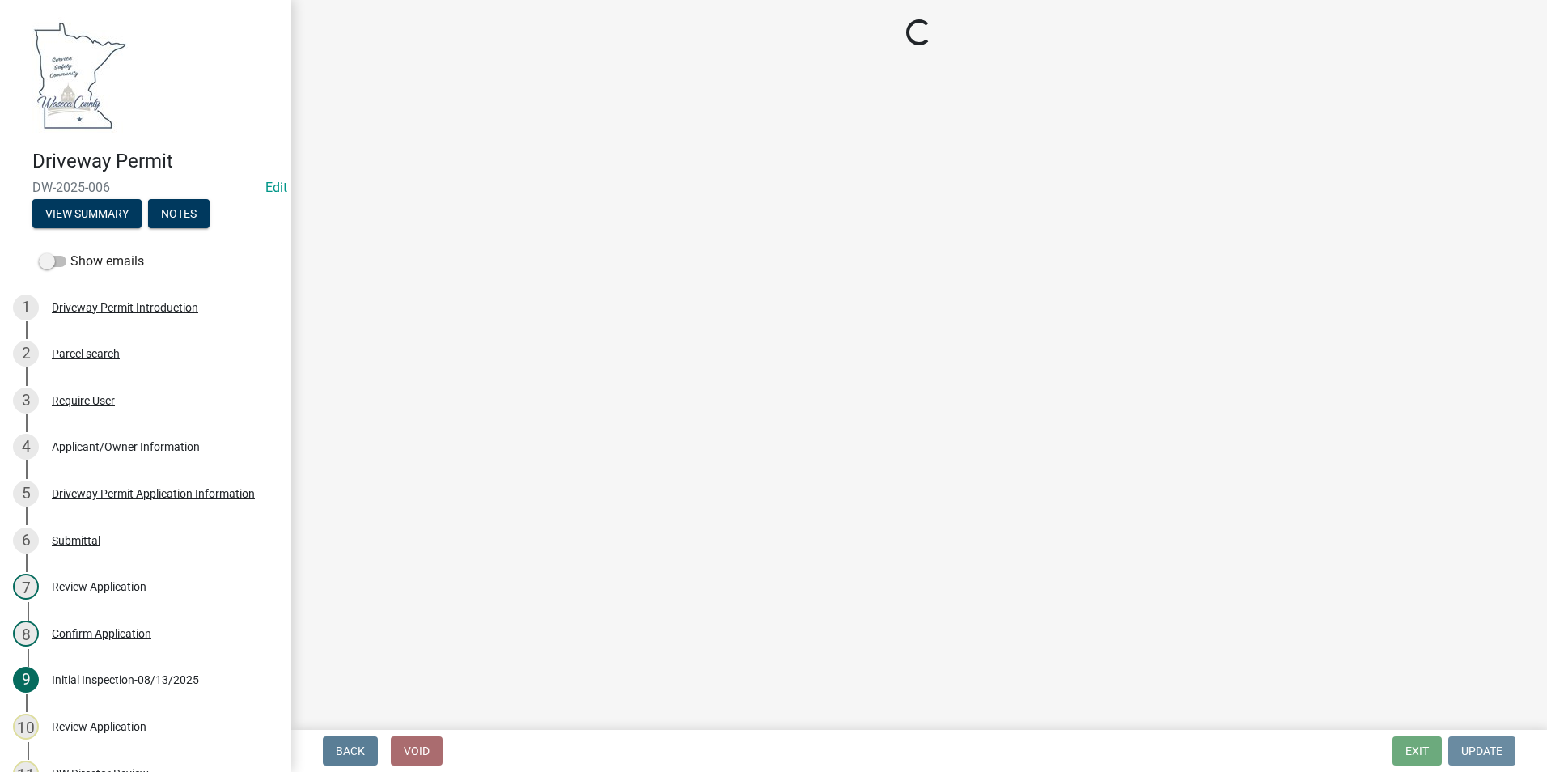
scroll to position [0, 0]
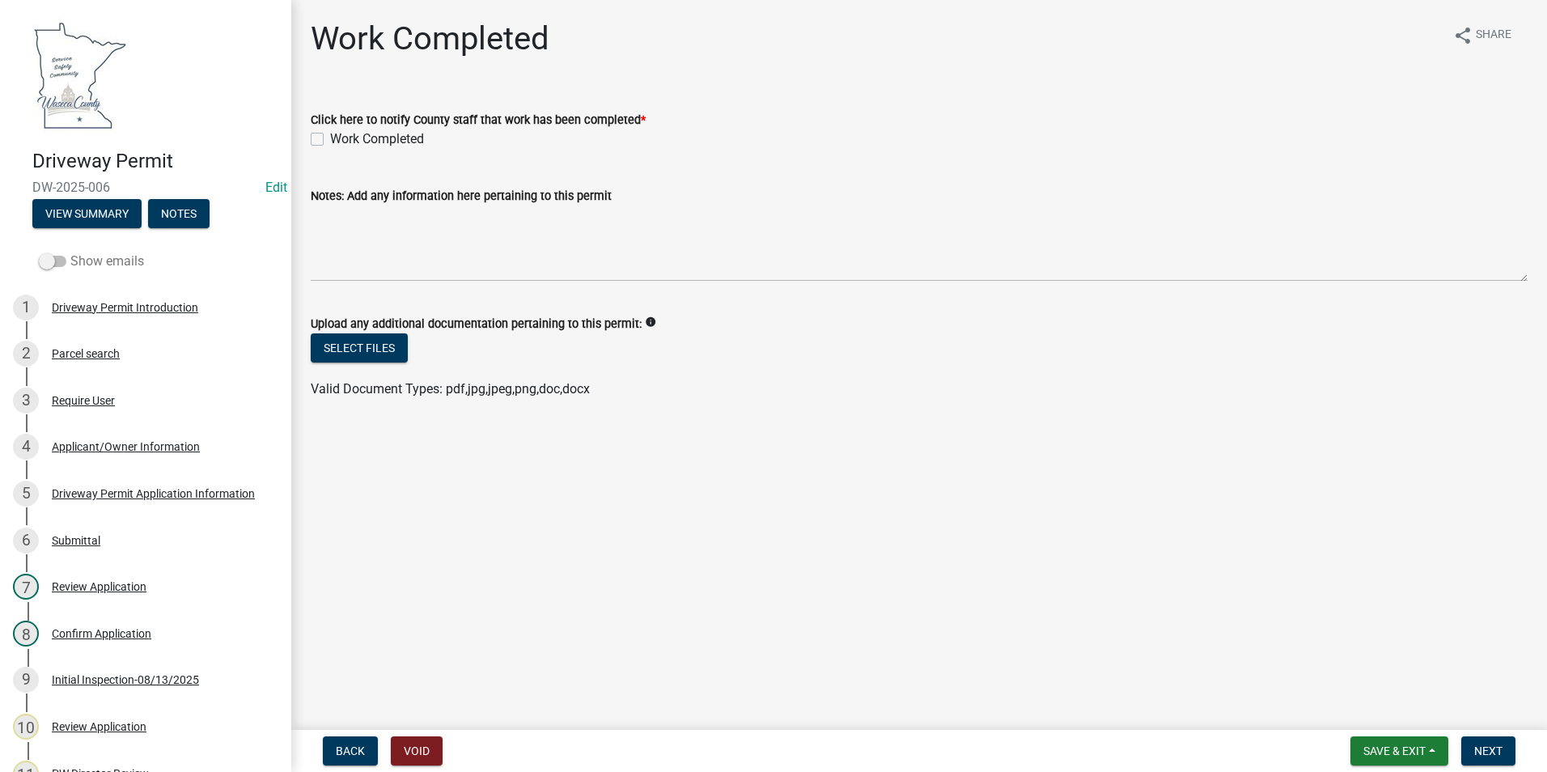
click at [46, 261] on span at bounding box center [53, 261] width 28 height 11
click at [70, 252] on input "Show emails" at bounding box center [70, 252] width 0 height 0
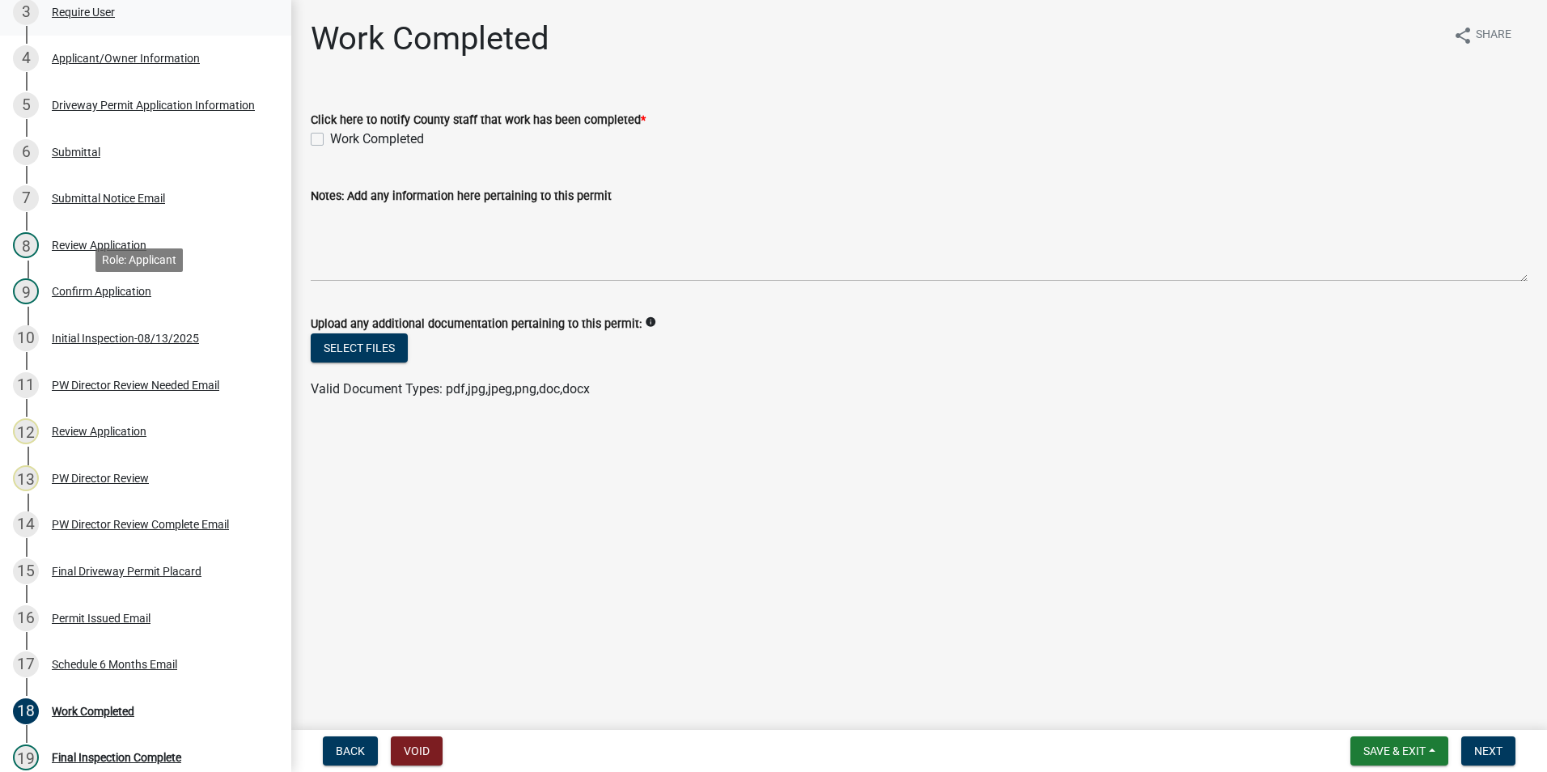
scroll to position [405, 0]
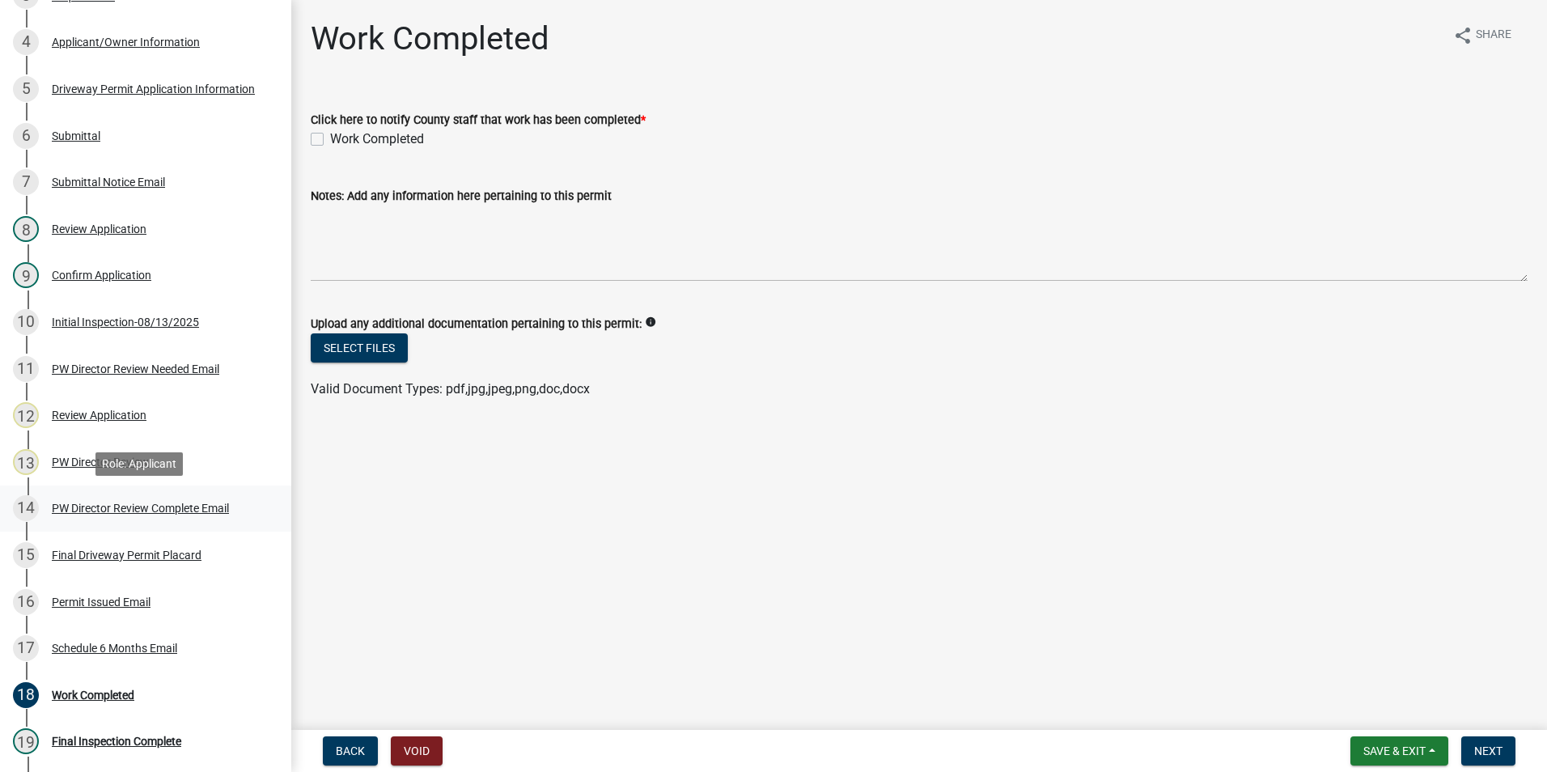
click at [152, 502] on div "PW Director Review Complete Email" at bounding box center [140, 507] width 177 height 11
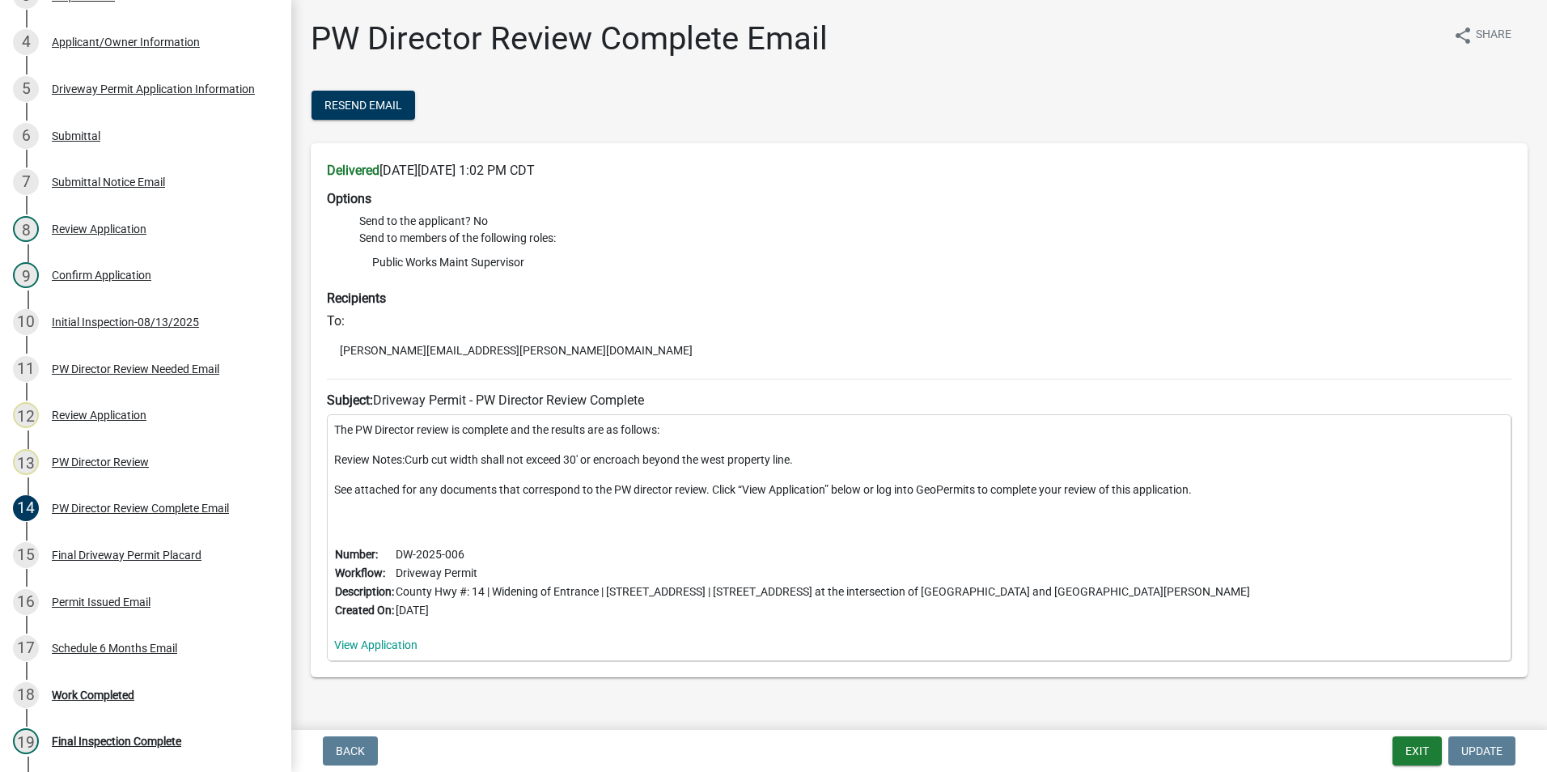
scroll to position [36, 0]
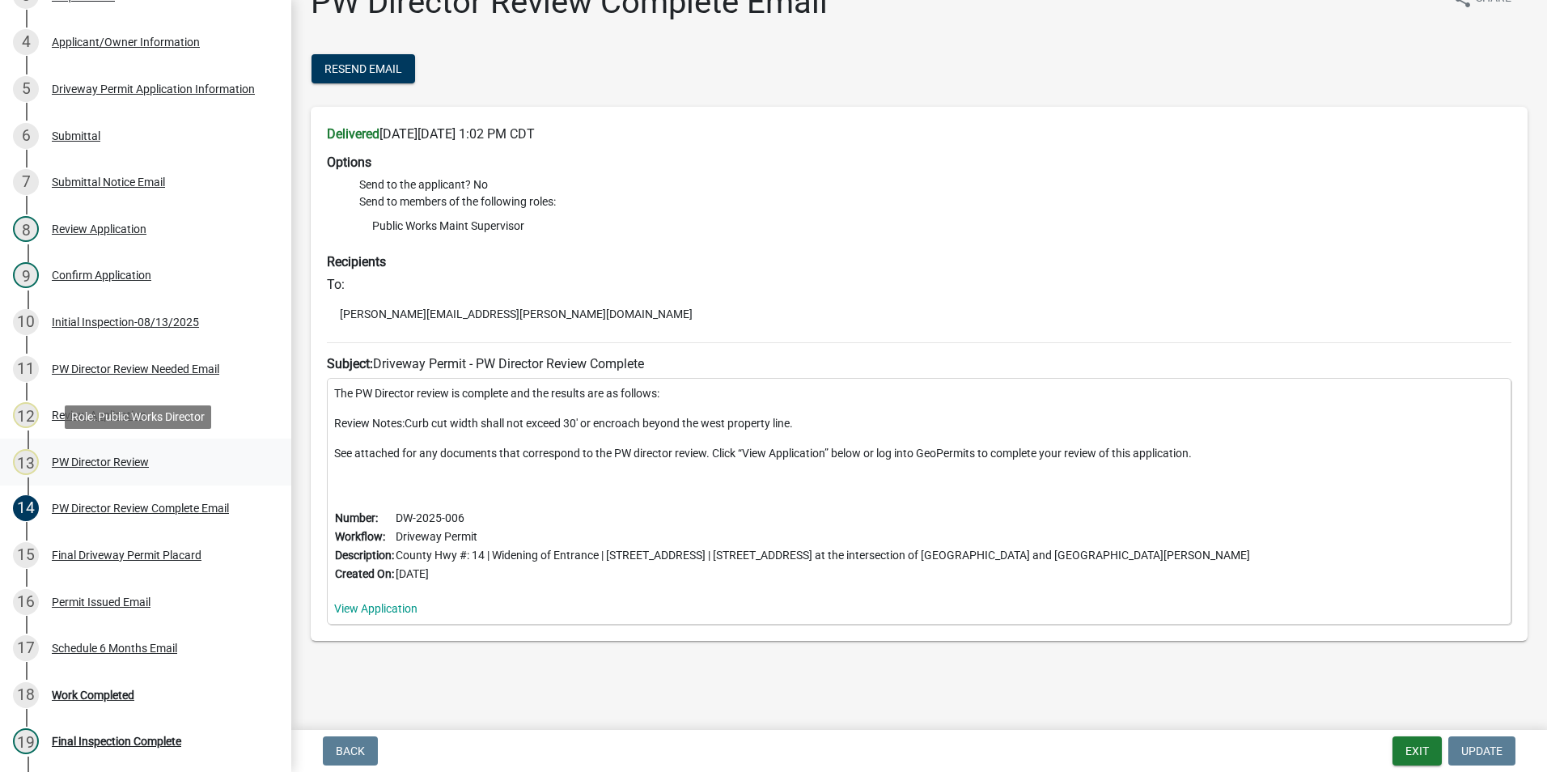
click at [97, 461] on div "PW Director Review" at bounding box center [100, 461] width 97 height 11
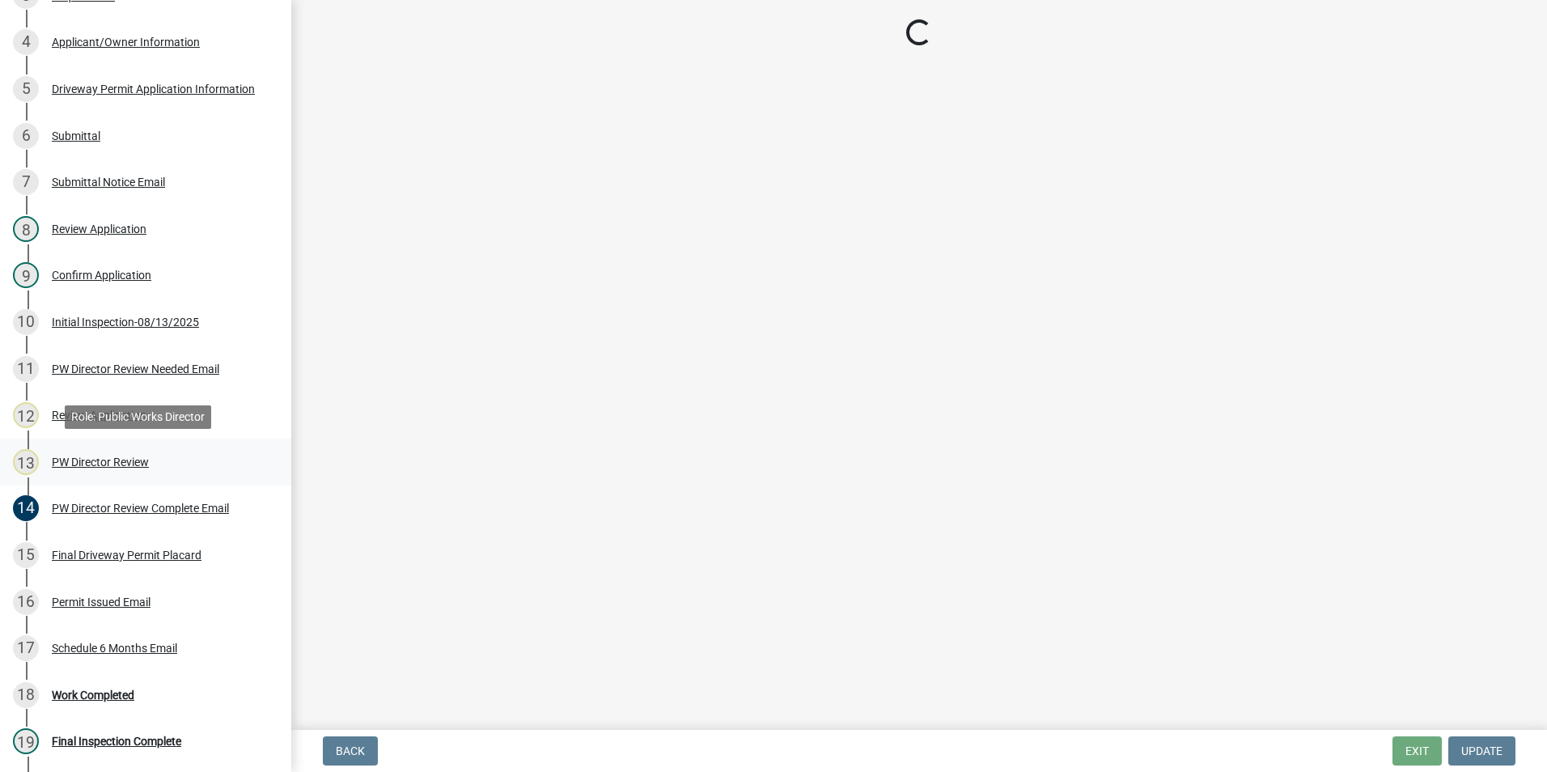
scroll to position [0, 0]
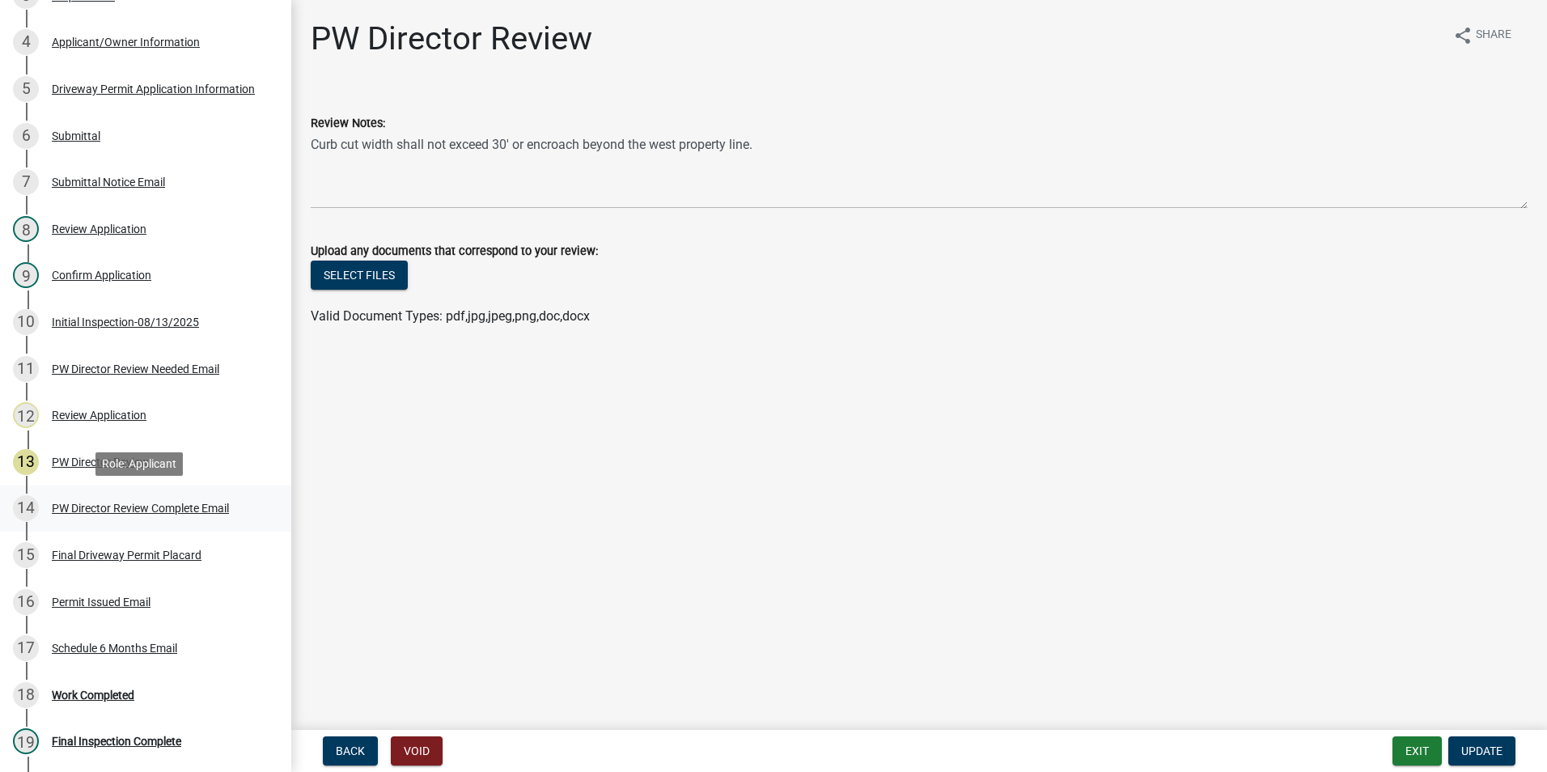
click at [61, 506] on div "PW Director Review Complete Email" at bounding box center [140, 507] width 177 height 11
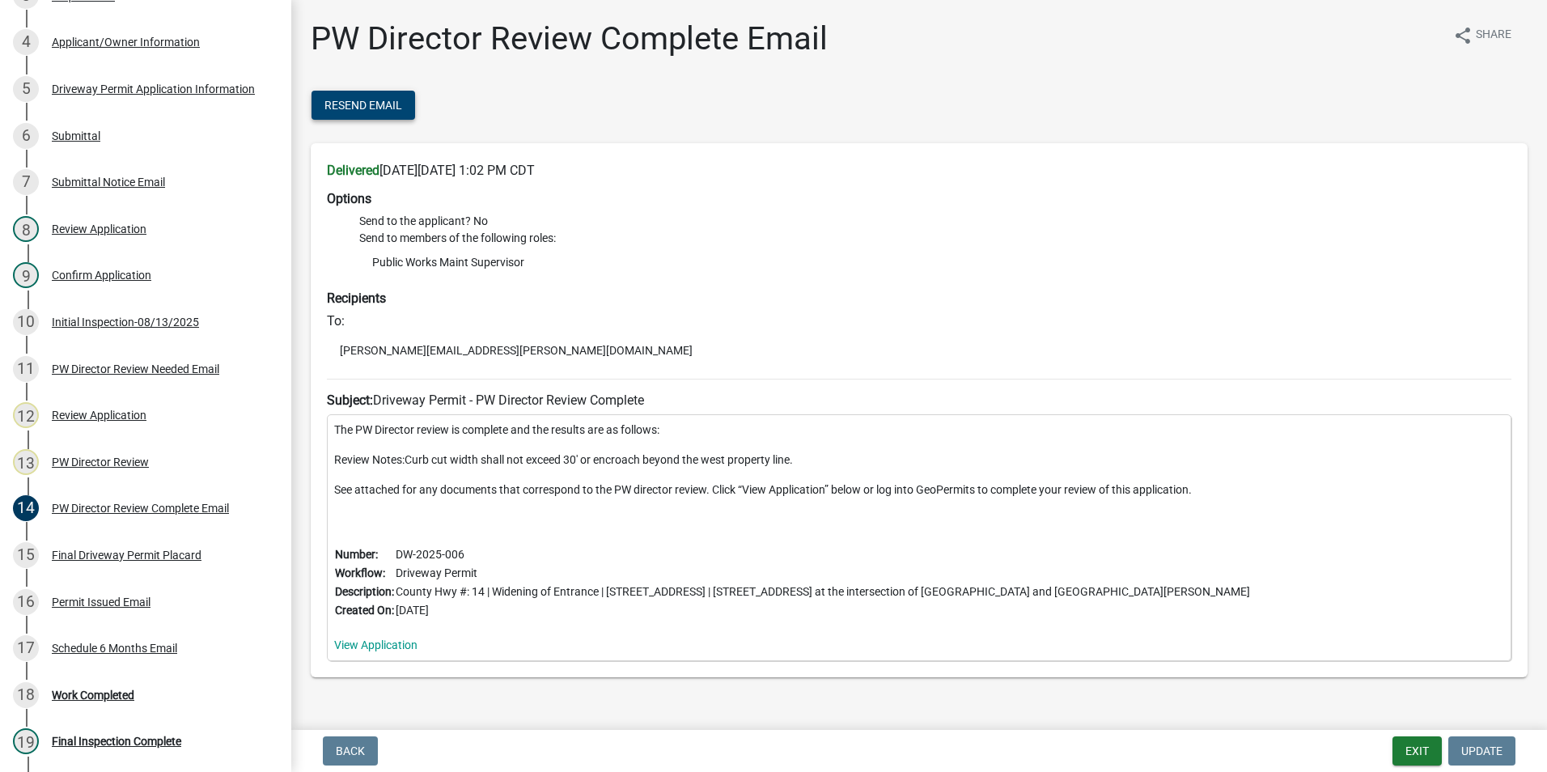
click at [366, 108] on span "Resend Email" at bounding box center [363, 105] width 78 height 13
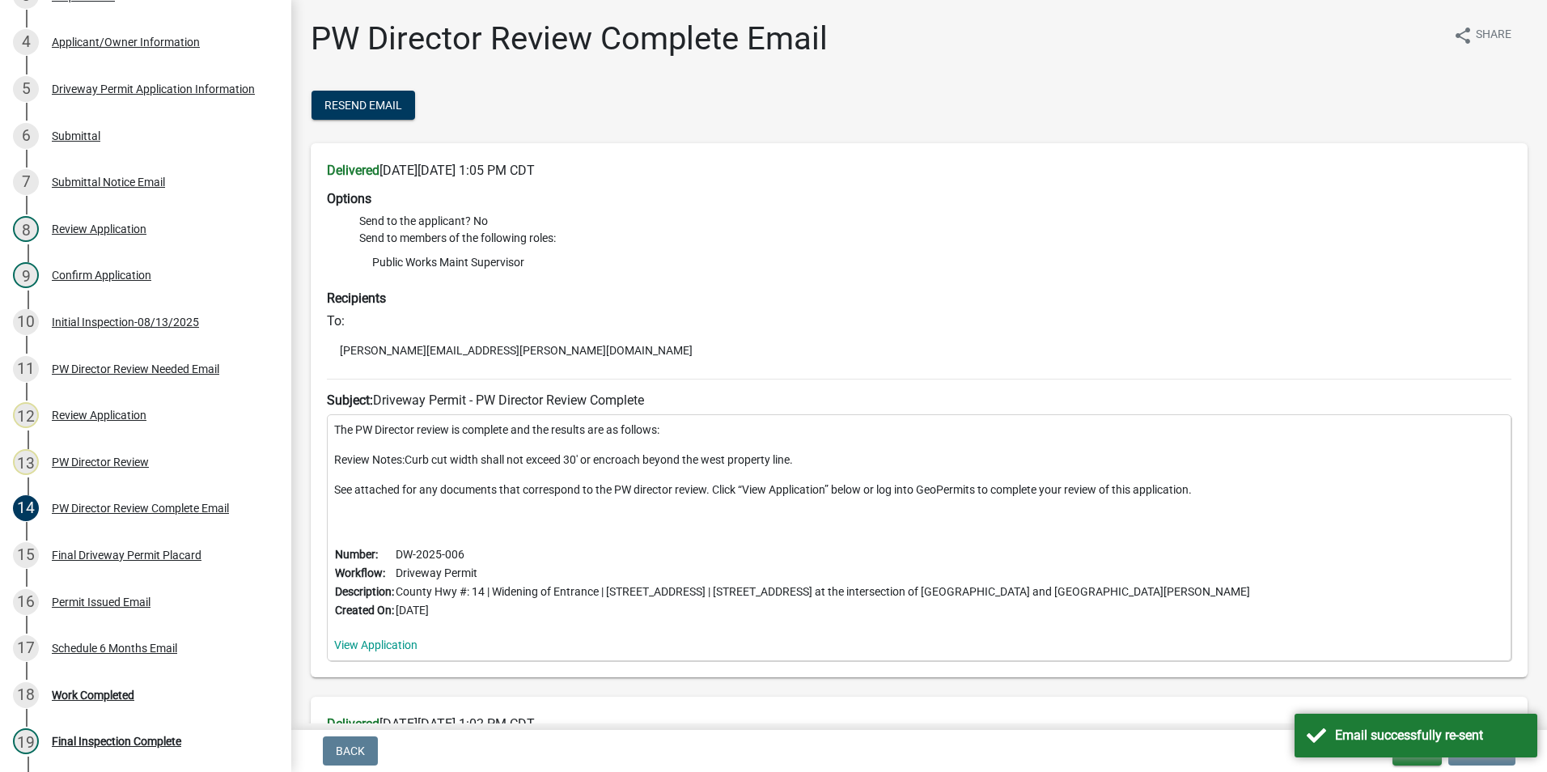
click at [1234, 762] on div "Back Exit Update" at bounding box center [919, 750] width 1230 height 29
click at [1325, 744] on div "Email successfully re-sent" at bounding box center [1415, 736] width 243 height 44
click at [1412, 754] on button "Exit" at bounding box center [1416, 750] width 49 height 29
